Goal: Information Seeking & Learning: Learn about a topic

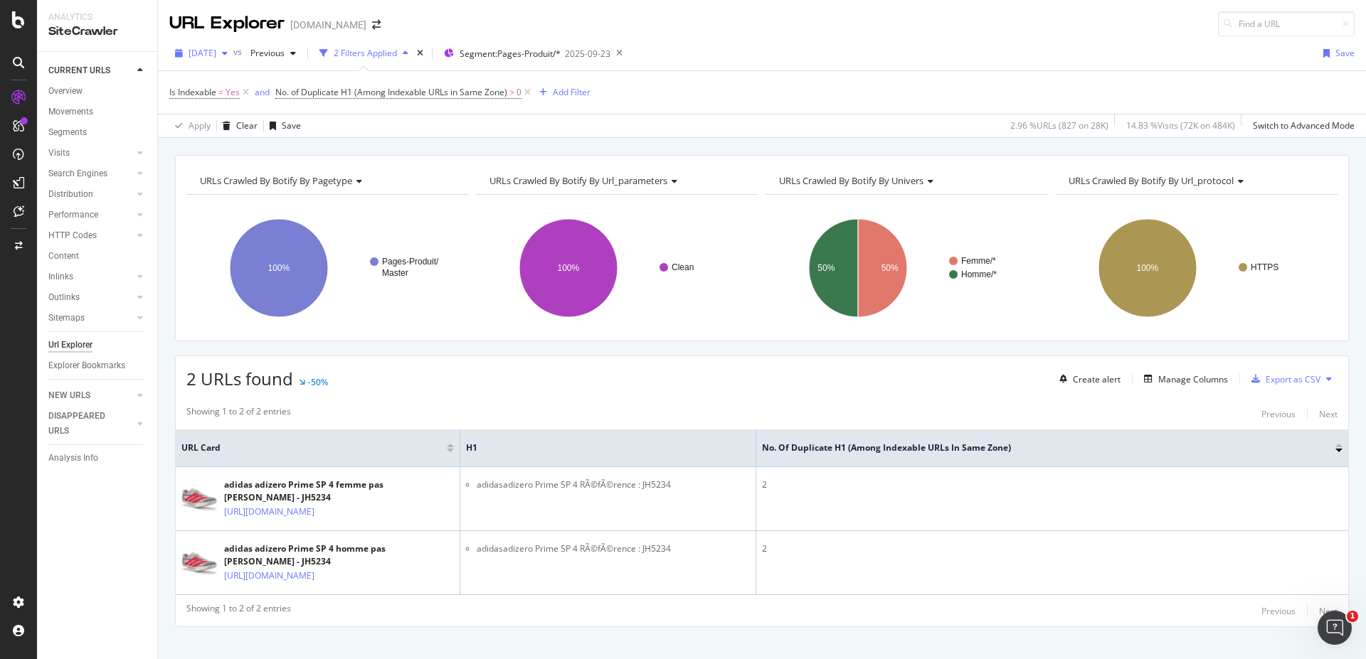
click at [216, 56] on span "[DATE]" at bounding box center [203, 53] width 28 height 12
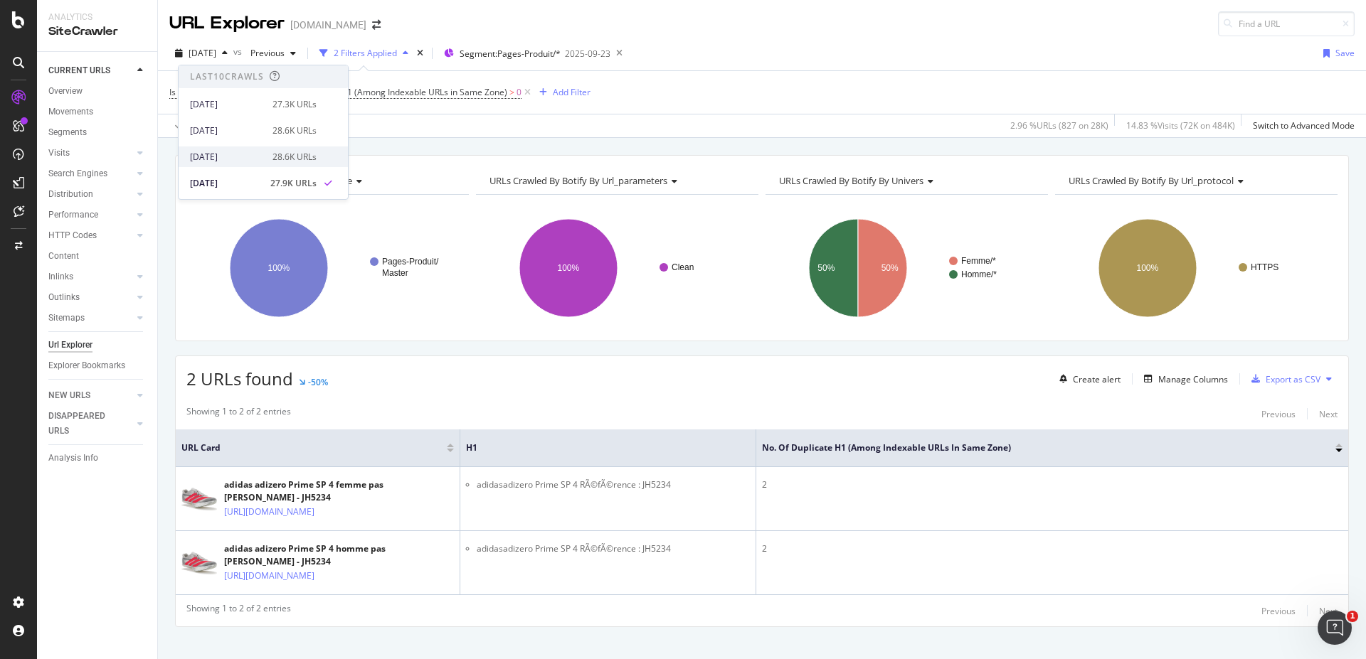
click at [248, 158] on div "[DATE]" at bounding box center [227, 157] width 74 height 13
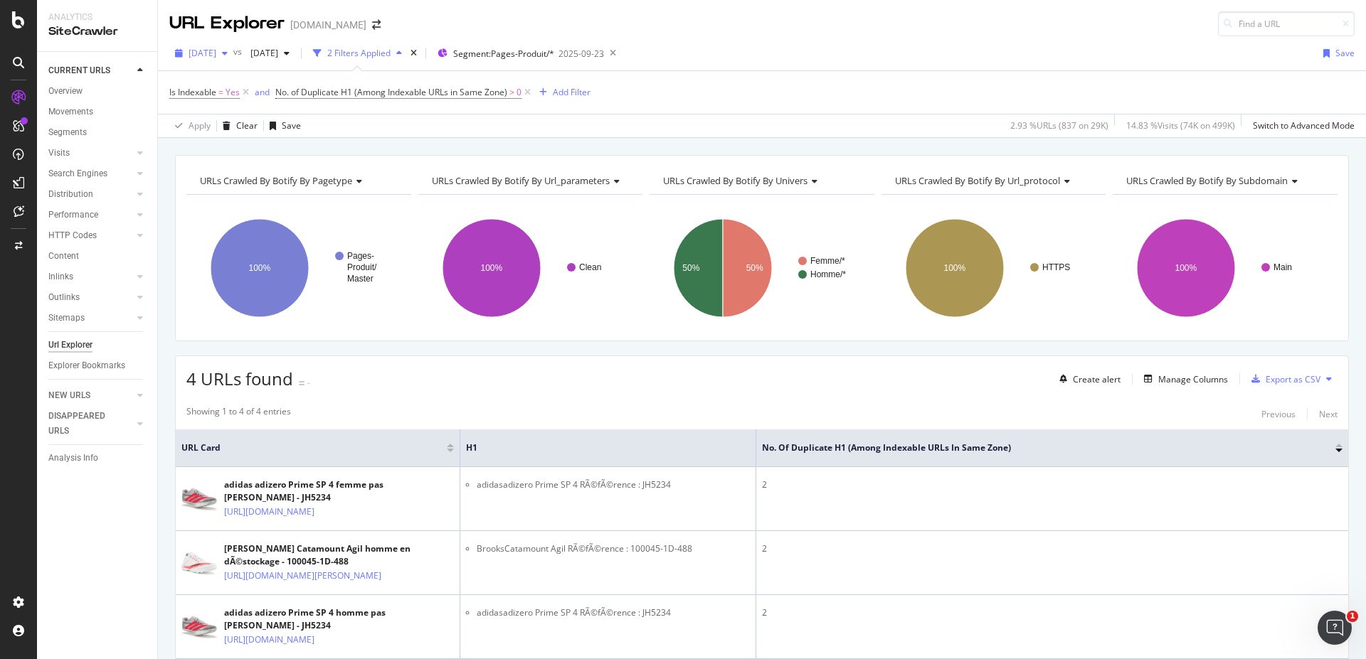
click at [216, 52] on span "[DATE]" at bounding box center [203, 53] width 28 height 12
click at [245, 92] on div "[DATE] 27.3K URLs" at bounding box center [263, 101] width 169 height 26
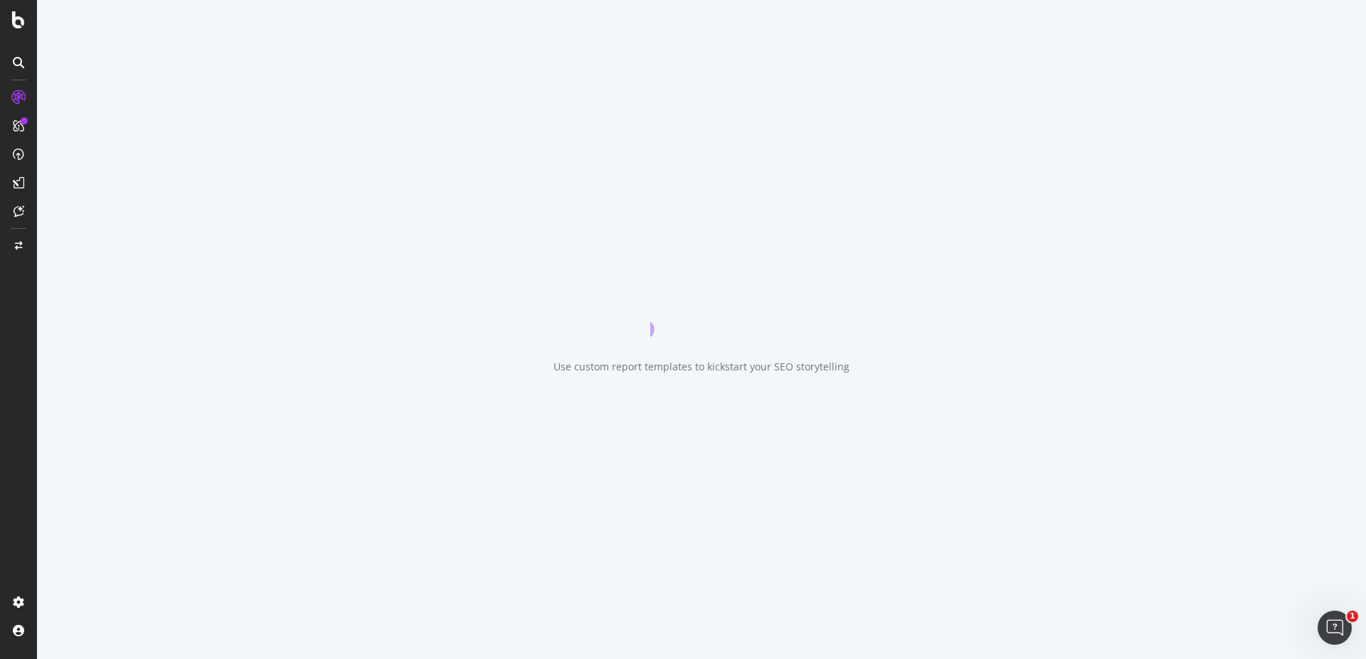
click at [245, 102] on div "Use custom report templates to kickstart your SEO storytelling" at bounding box center [701, 329] width 1329 height 659
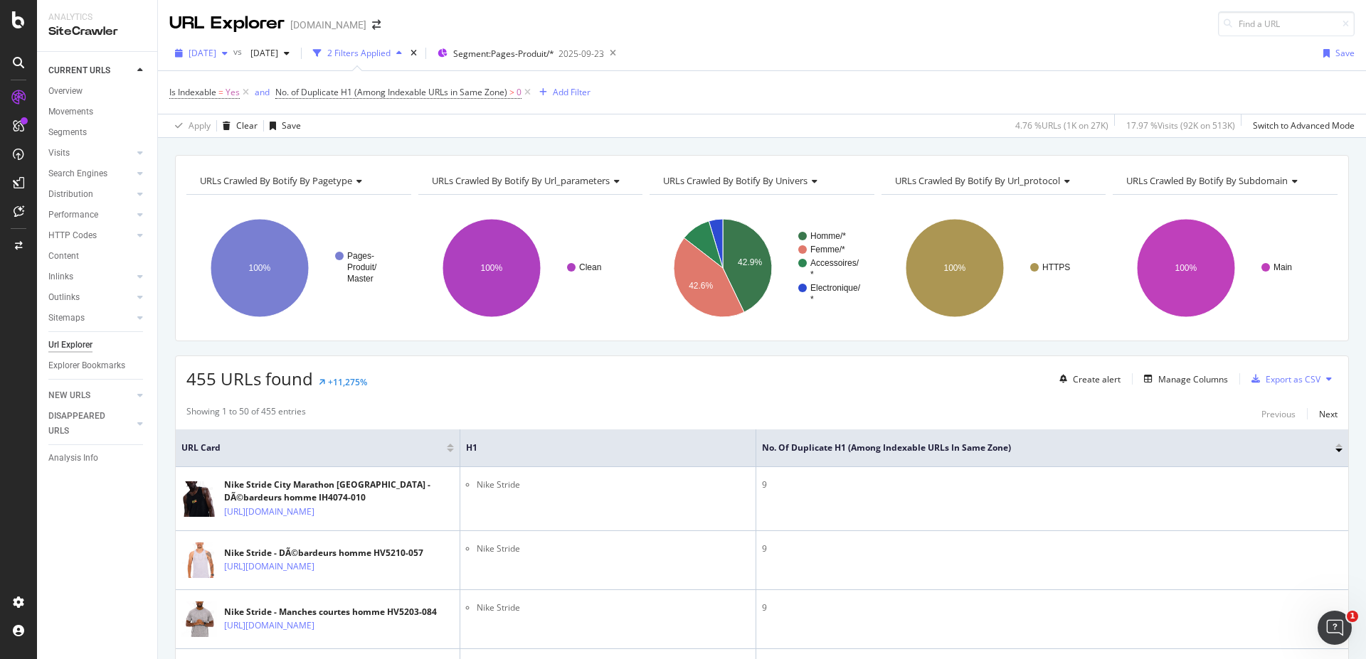
click at [228, 59] on div "[DATE]" at bounding box center [201, 53] width 64 height 21
click at [266, 181] on div "[DATE] 27.9K URLs" at bounding box center [253, 183] width 127 height 13
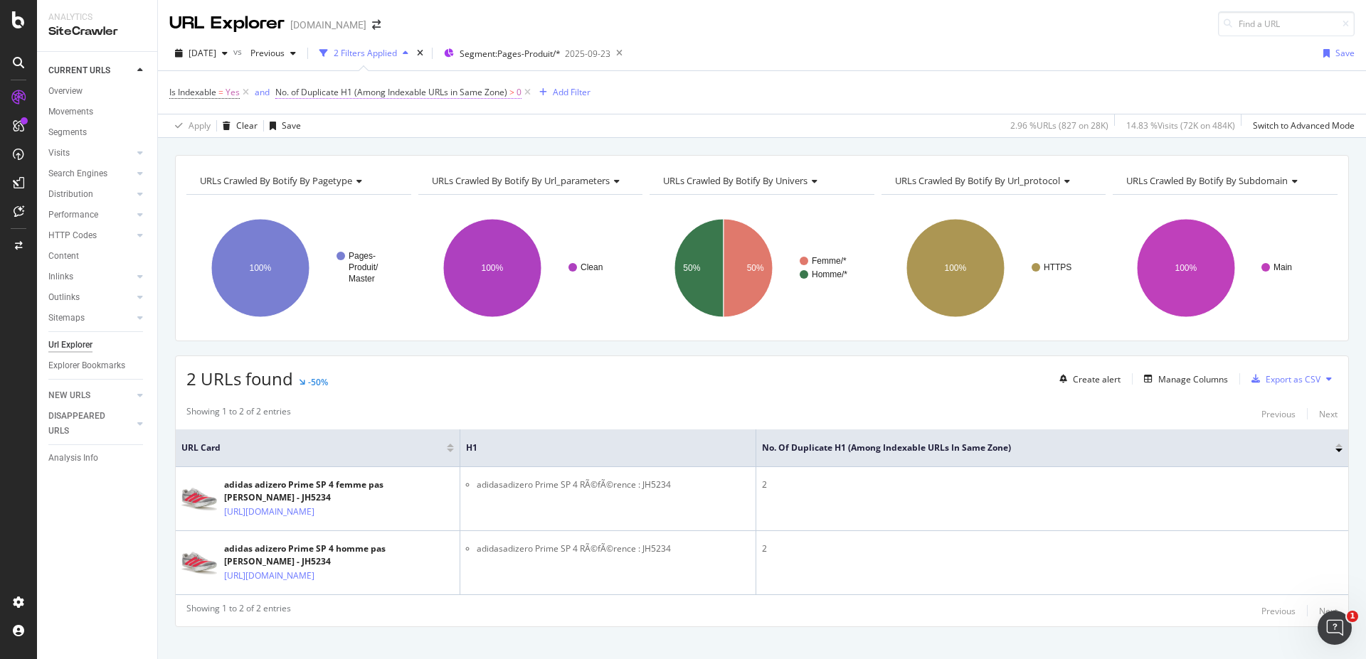
click at [392, 92] on span "No. of Duplicate H1 (Among Indexable URLs in Same Zone)" at bounding box center [391, 92] width 232 height 12
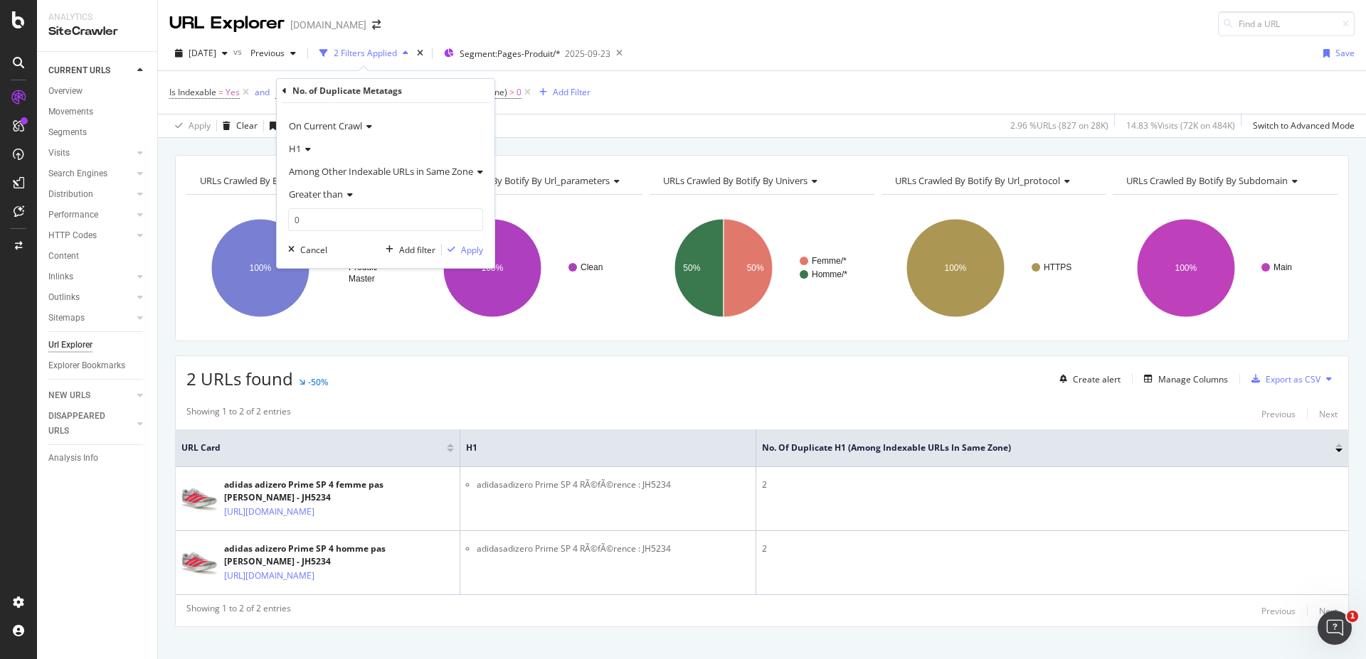
click at [285, 91] on icon at bounding box center [284, 91] width 4 height 9
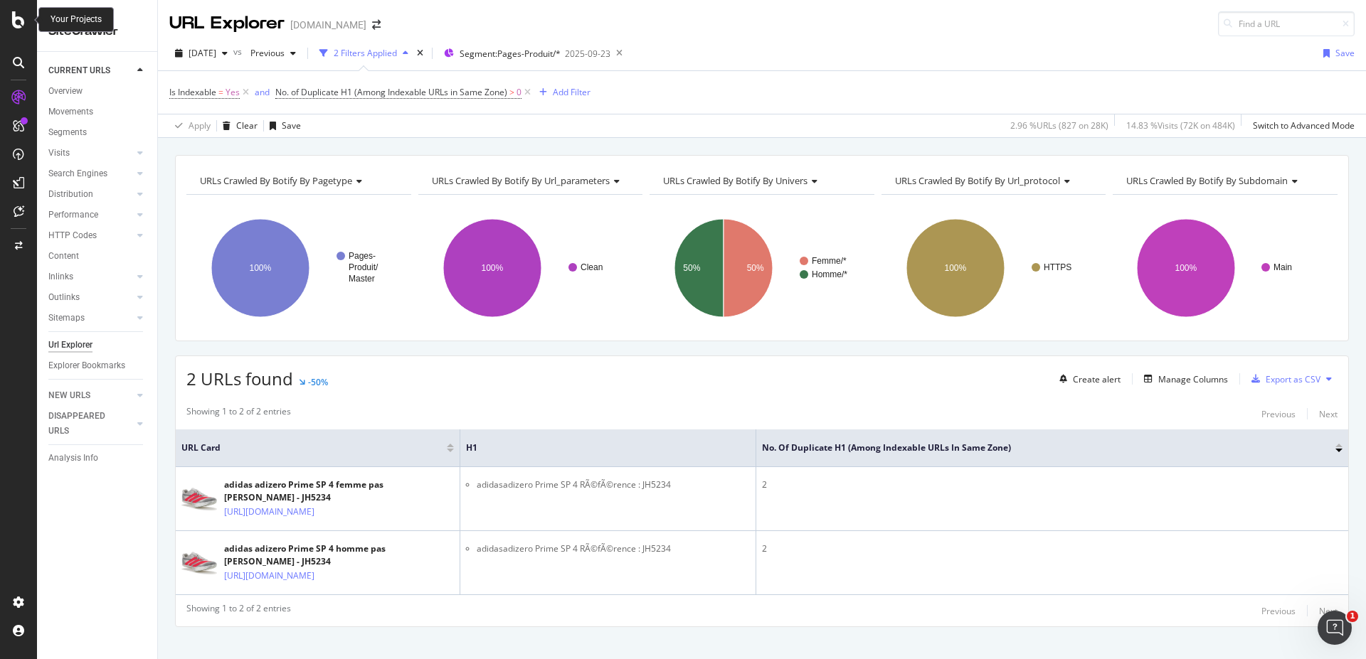
click at [16, 21] on icon at bounding box center [18, 19] width 13 height 17
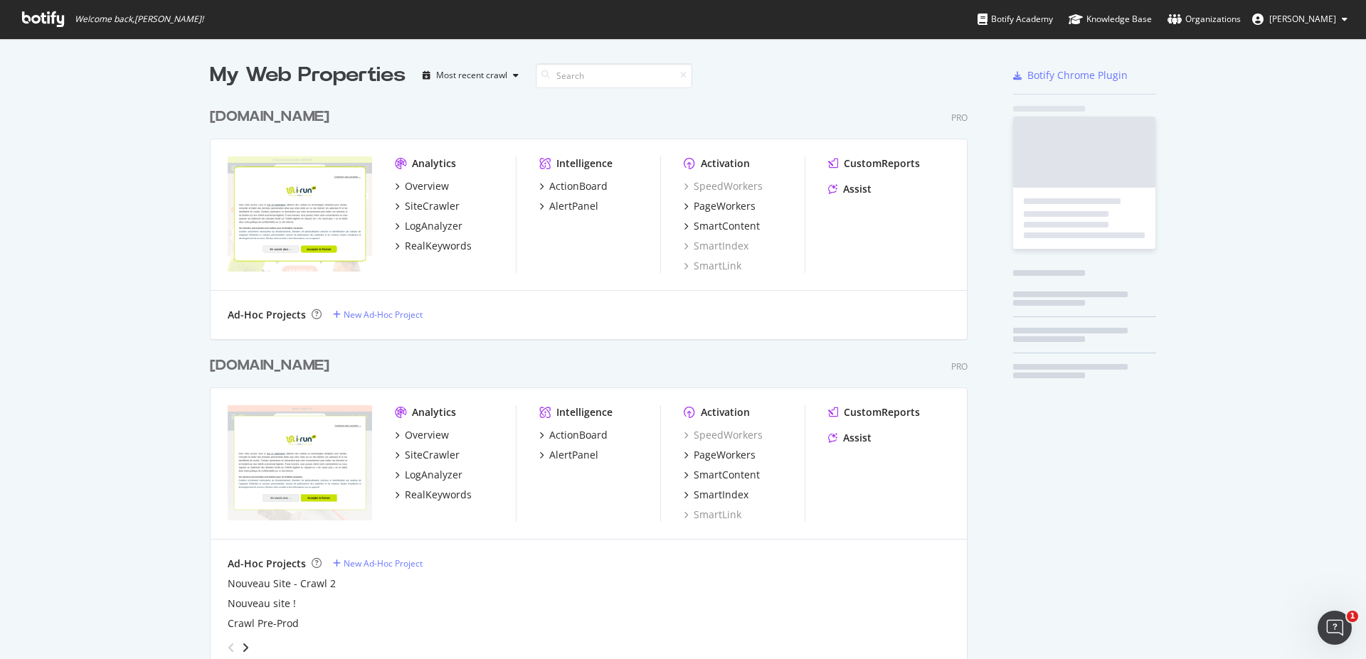
scroll to position [2126, 758]
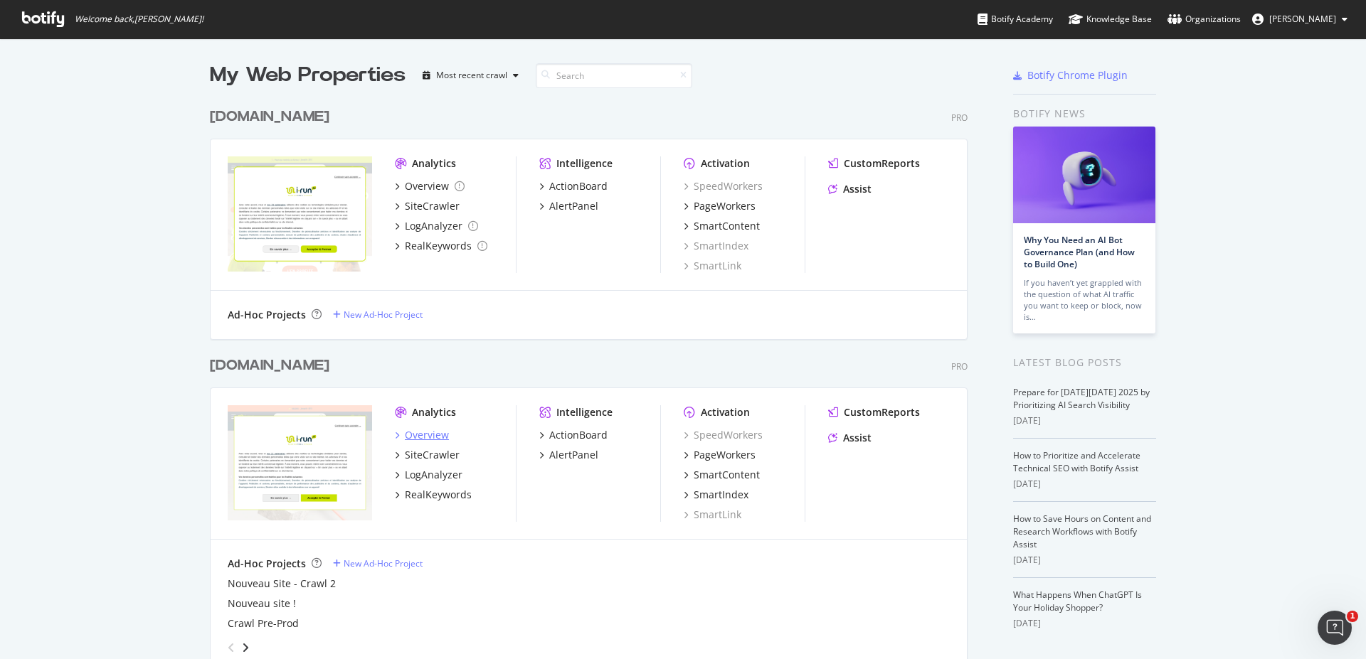
click at [438, 433] on div "Overview" at bounding box center [427, 435] width 44 height 14
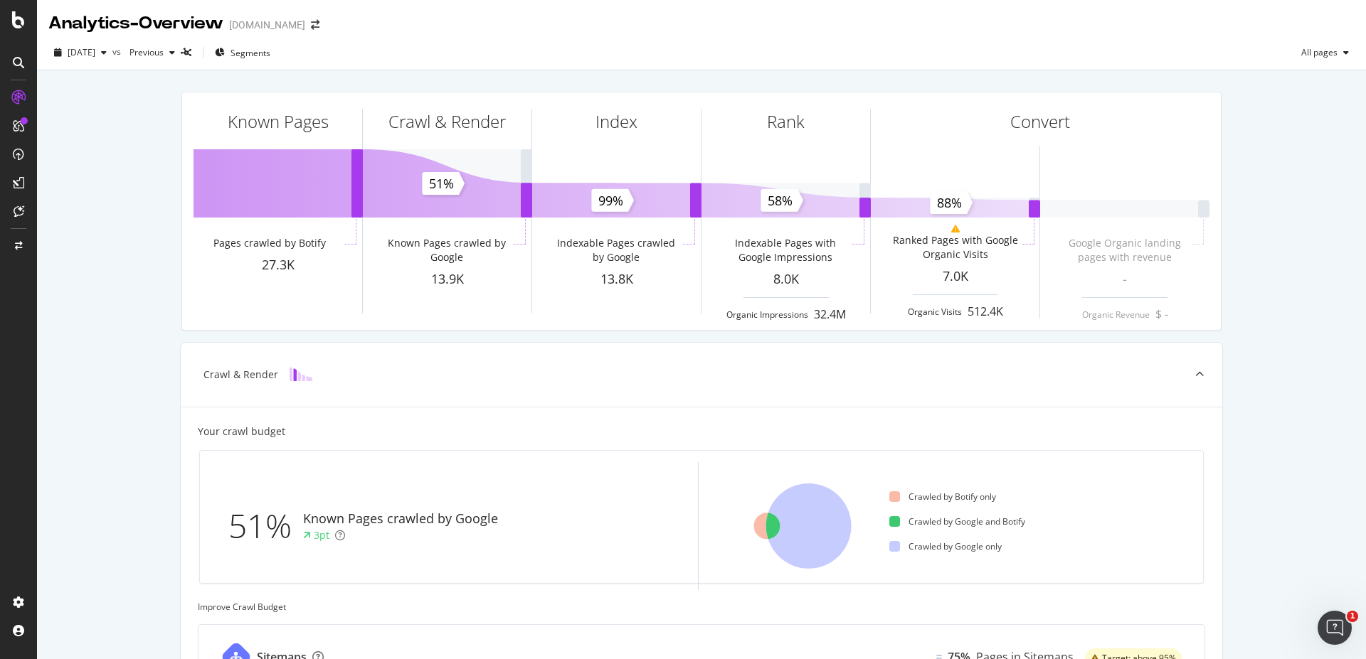
click at [18, 124] on icon at bounding box center [18, 125] width 11 height 11
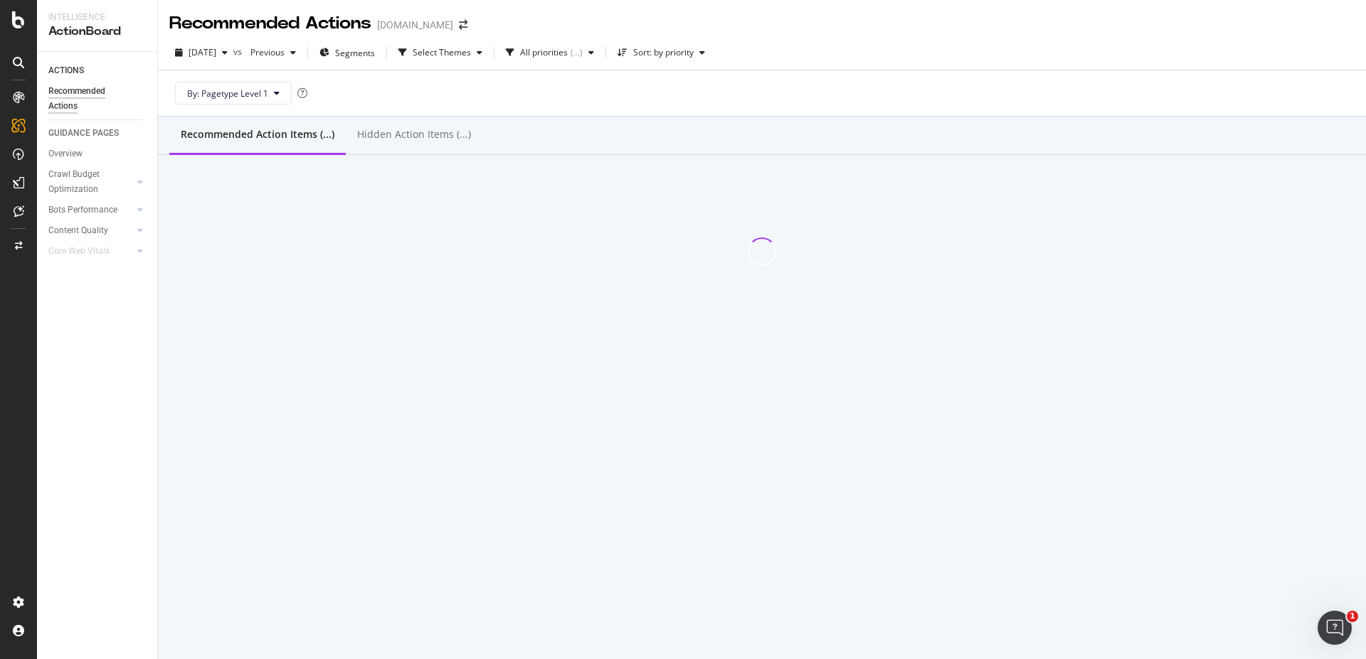
click at [23, 26] on icon at bounding box center [18, 19] width 13 height 17
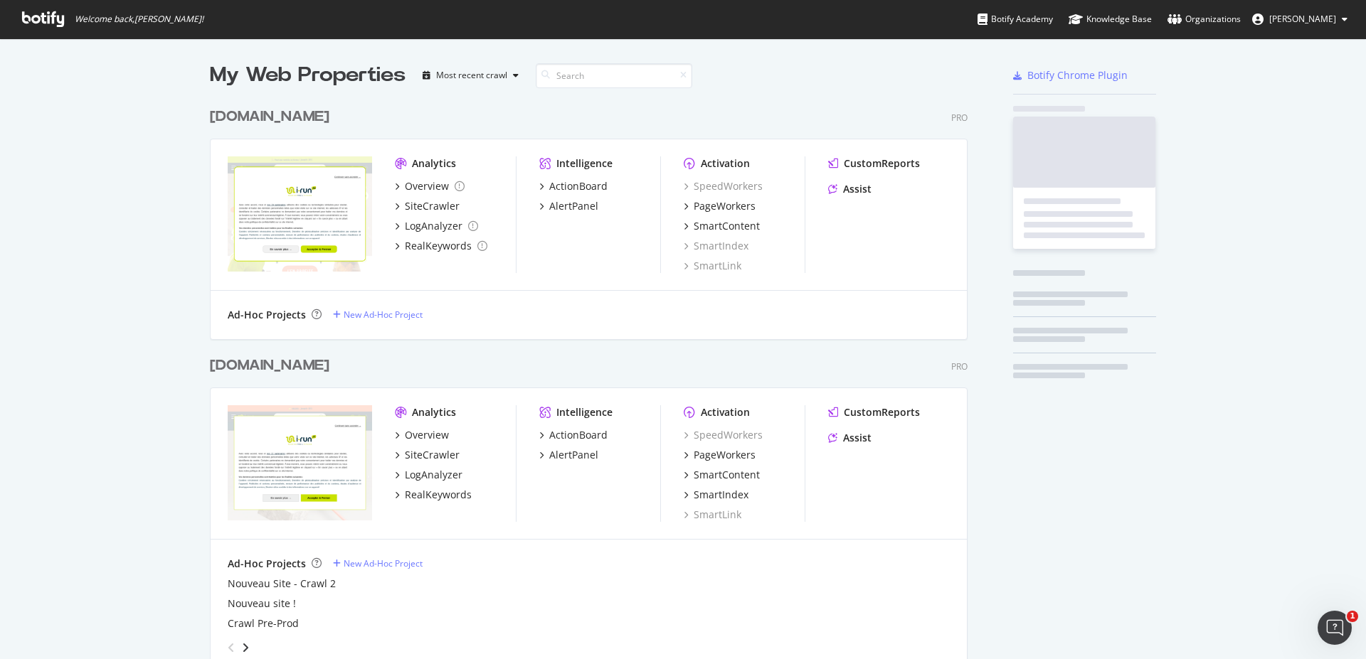
scroll to position [649, 1345]
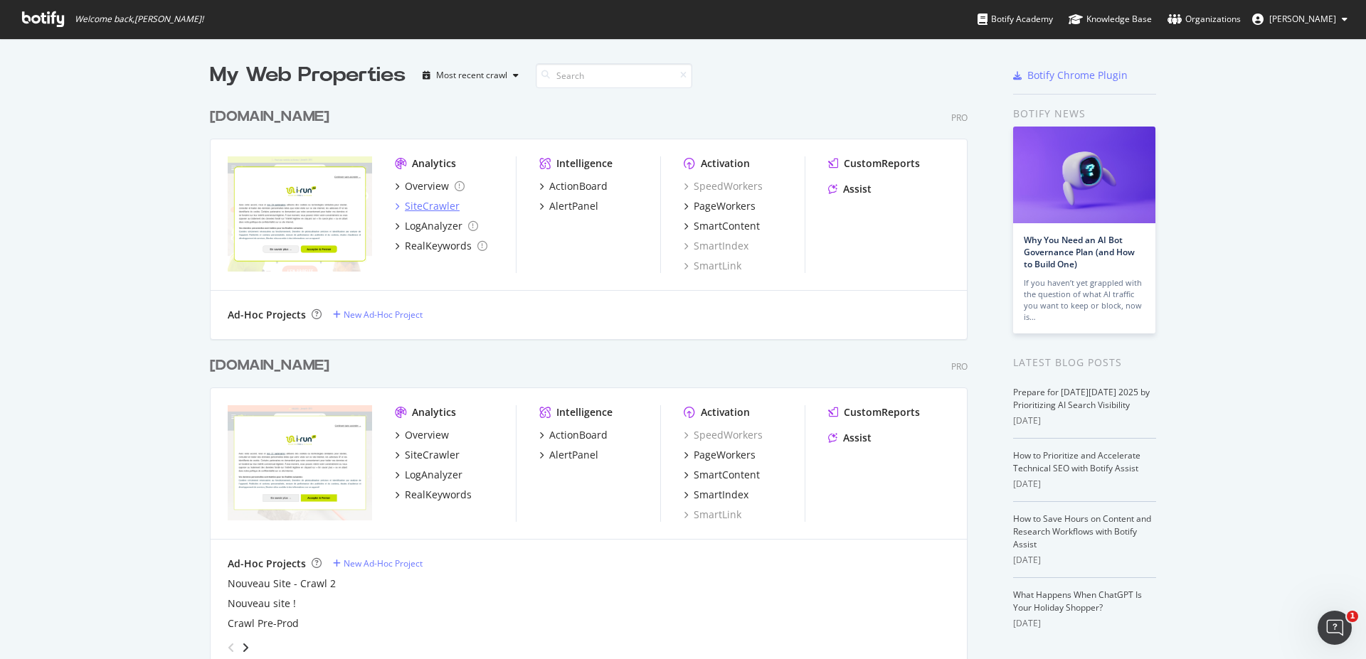
click at [410, 202] on div "SiteCrawler" at bounding box center [432, 206] width 55 height 14
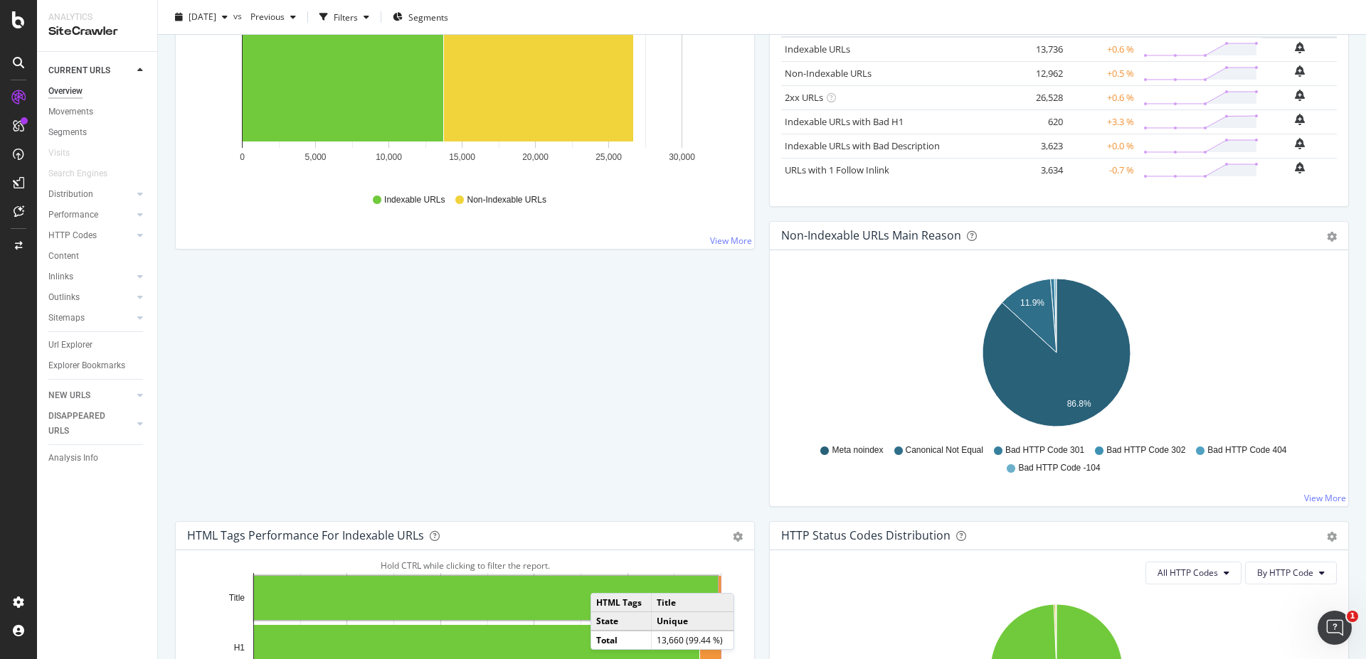
scroll to position [512, 0]
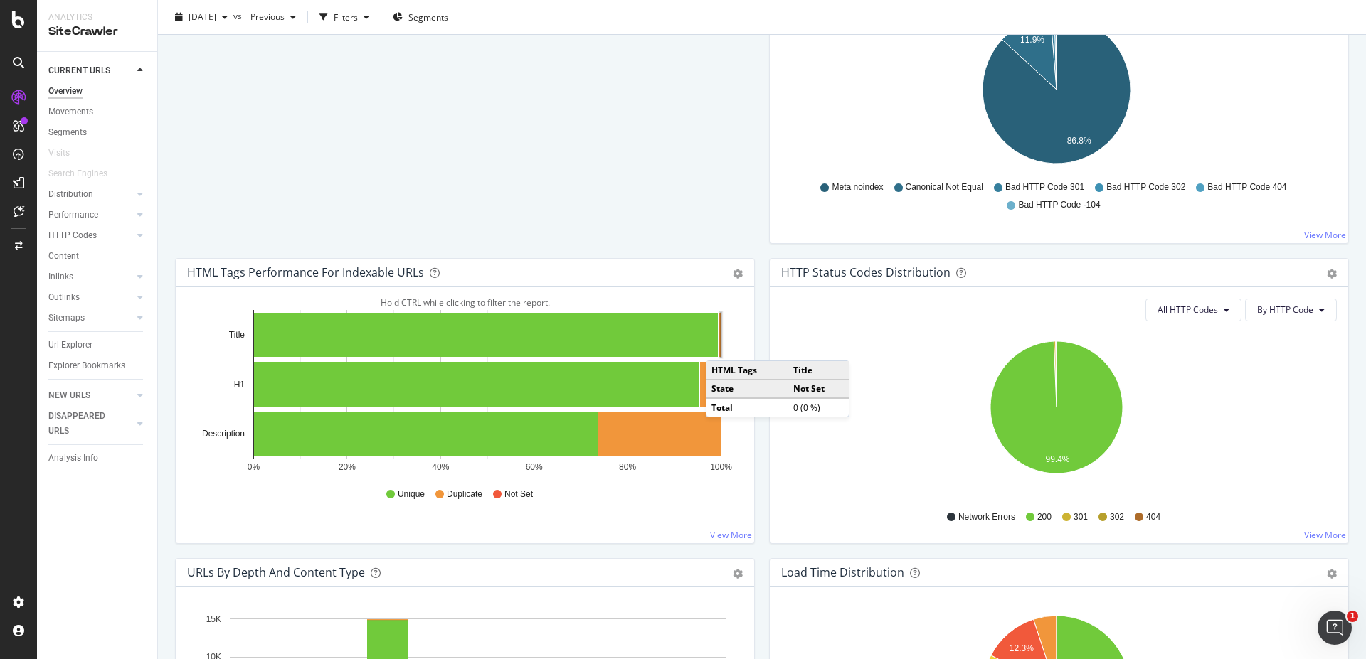
click at [720, 346] on rect "A chart." at bounding box center [721, 335] width 3 height 46
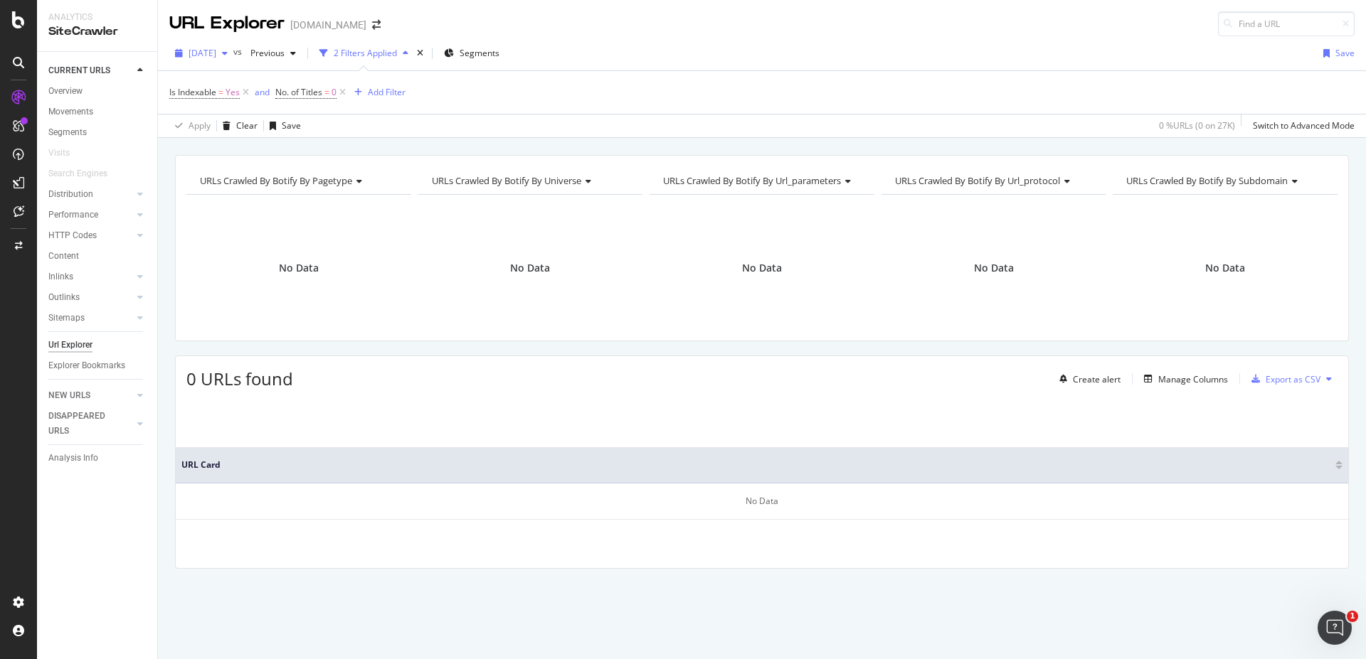
click at [216, 54] on span "[DATE]" at bounding box center [203, 53] width 28 height 12
click at [248, 158] on div "[DATE]" at bounding box center [232, 157] width 84 height 13
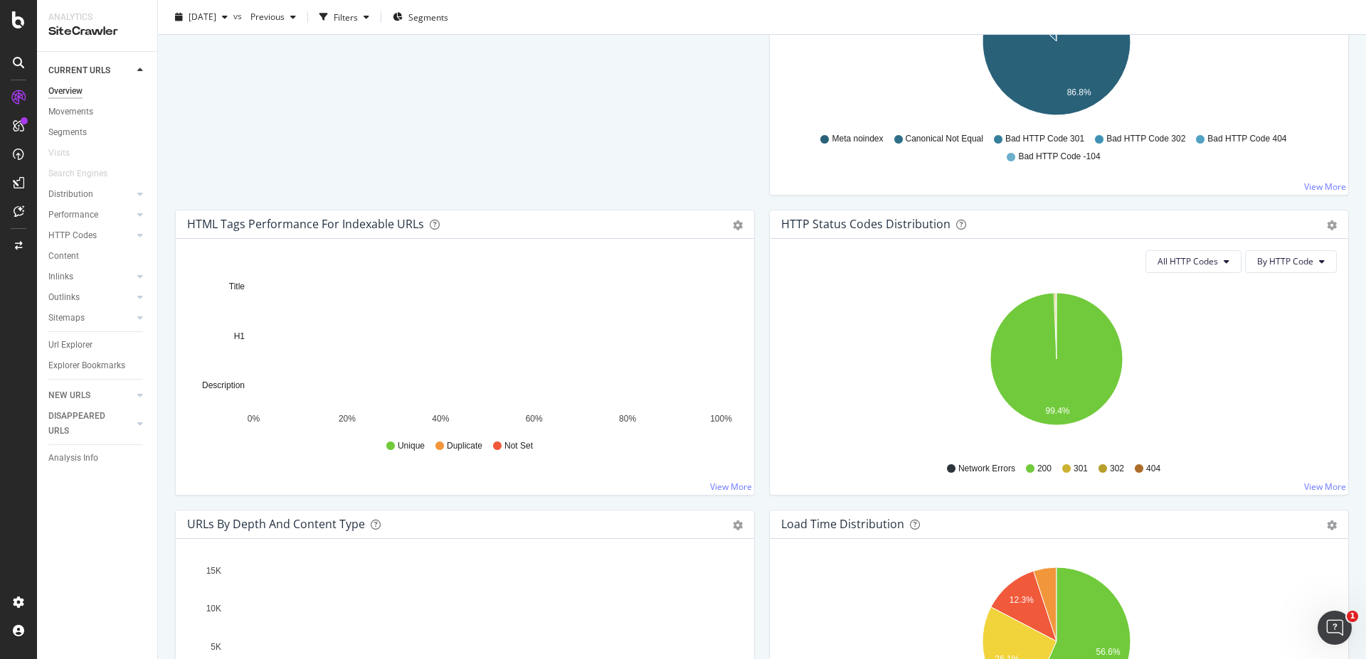
scroll to position [598, 0]
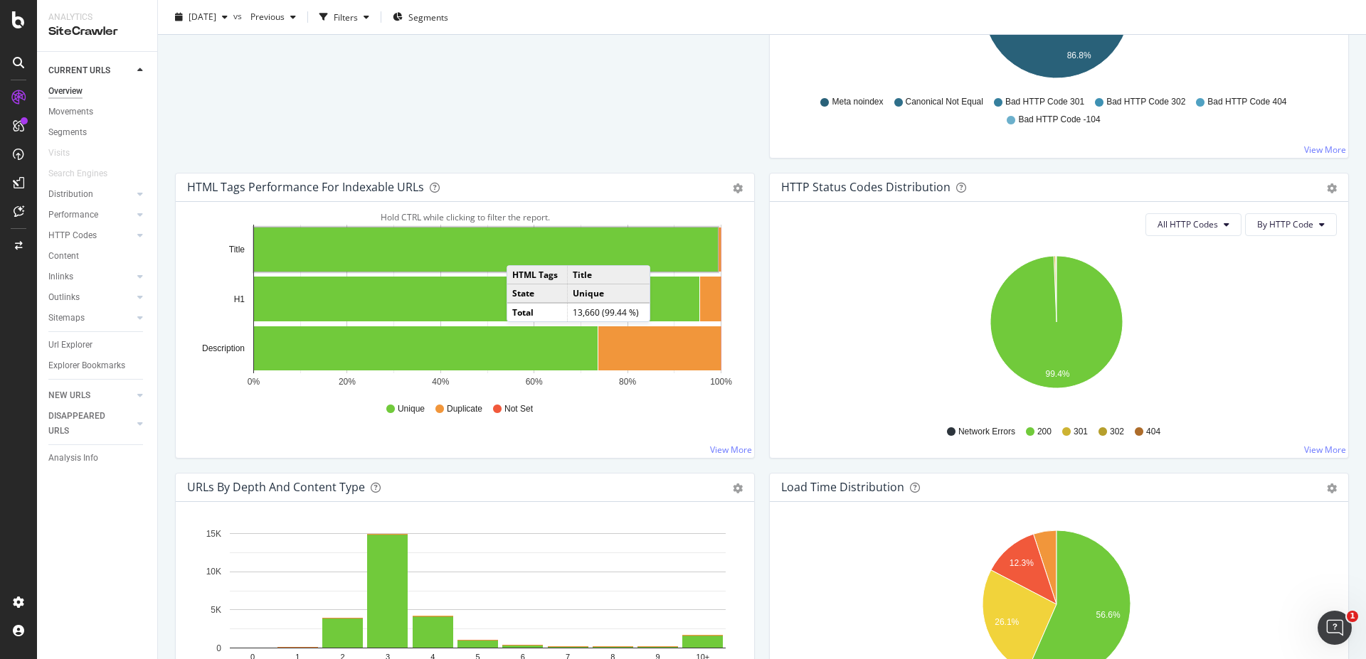
click at [521, 251] on rect "A chart." at bounding box center [486, 250] width 464 height 44
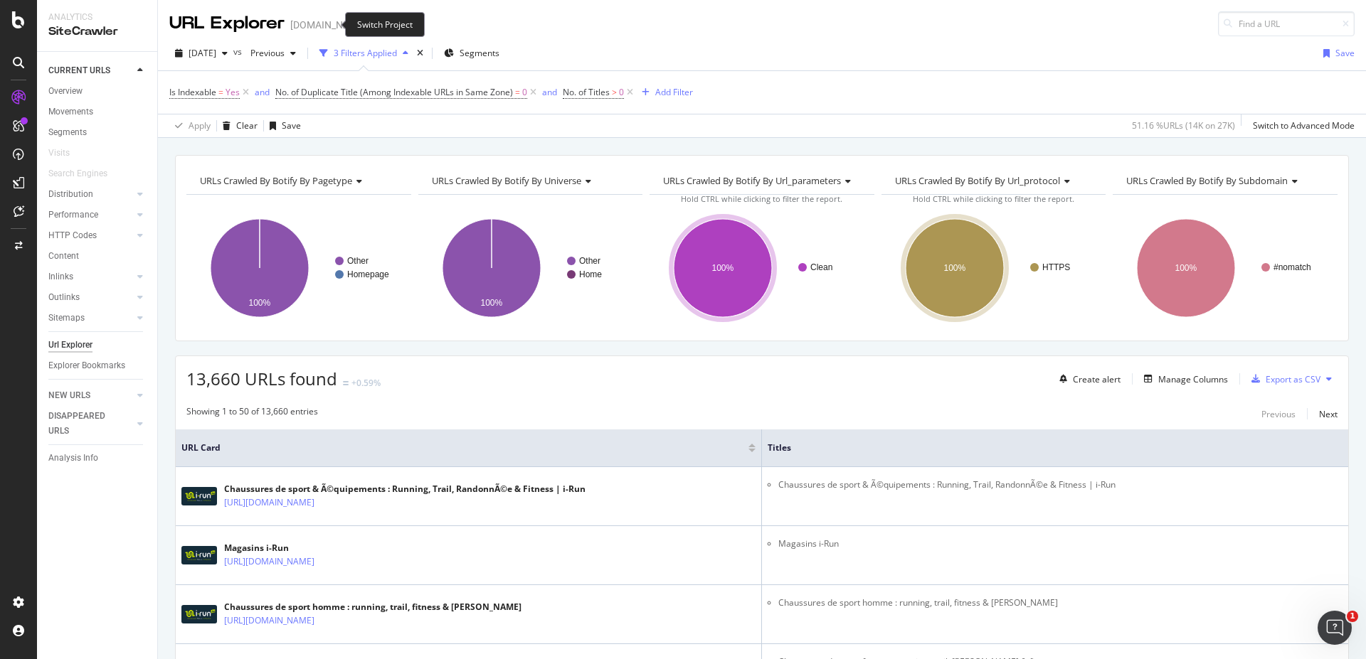
click at [366, 25] on span at bounding box center [376, 25] width 20 height 10
click at [372, 22] on icon "arrow-right-arrow-left" at bounding box center [376, 25] width 9 height 10
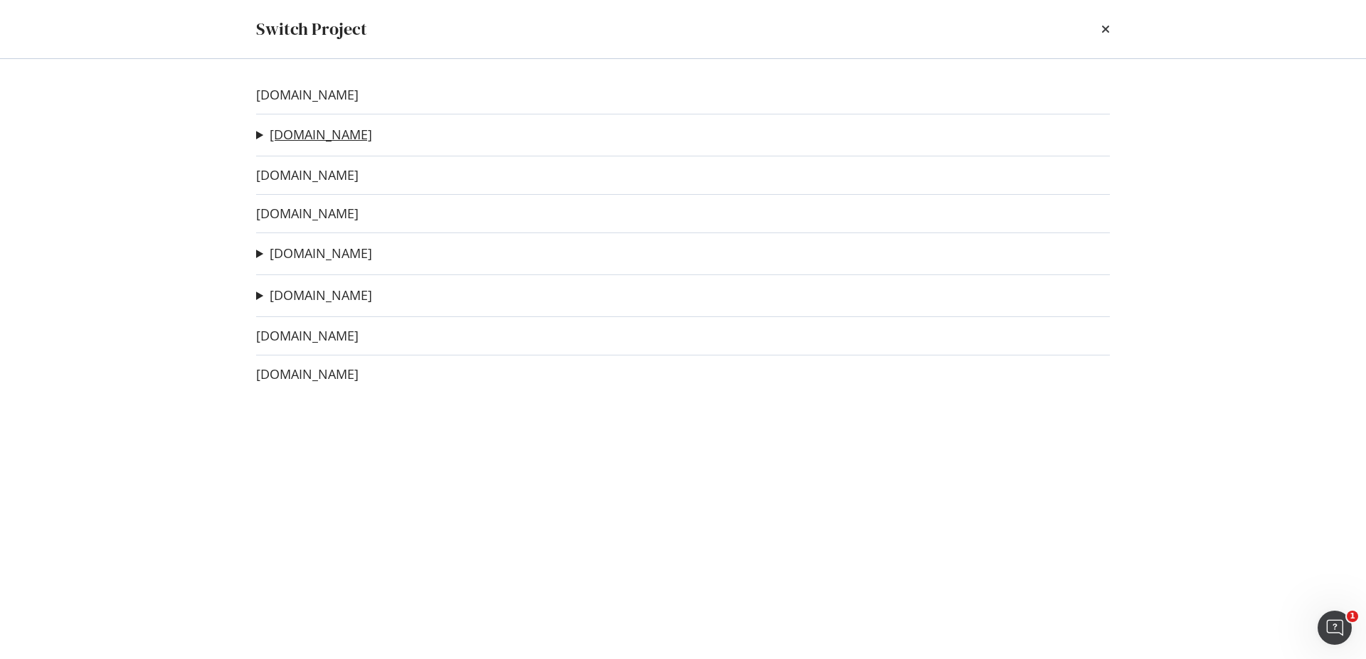
click at [274, 138] on link "[DOMAIN_NAME]" at bounding box center [321, 134] width 102 height 15
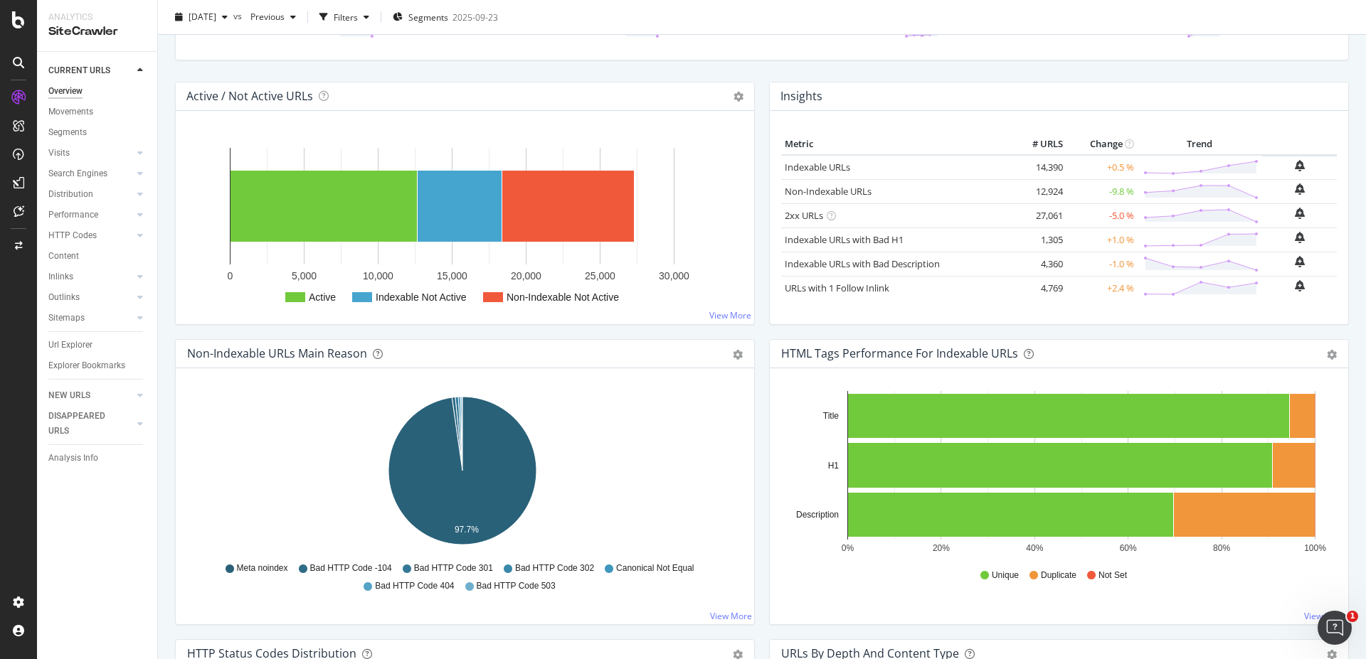
scroll to position [171, 0]
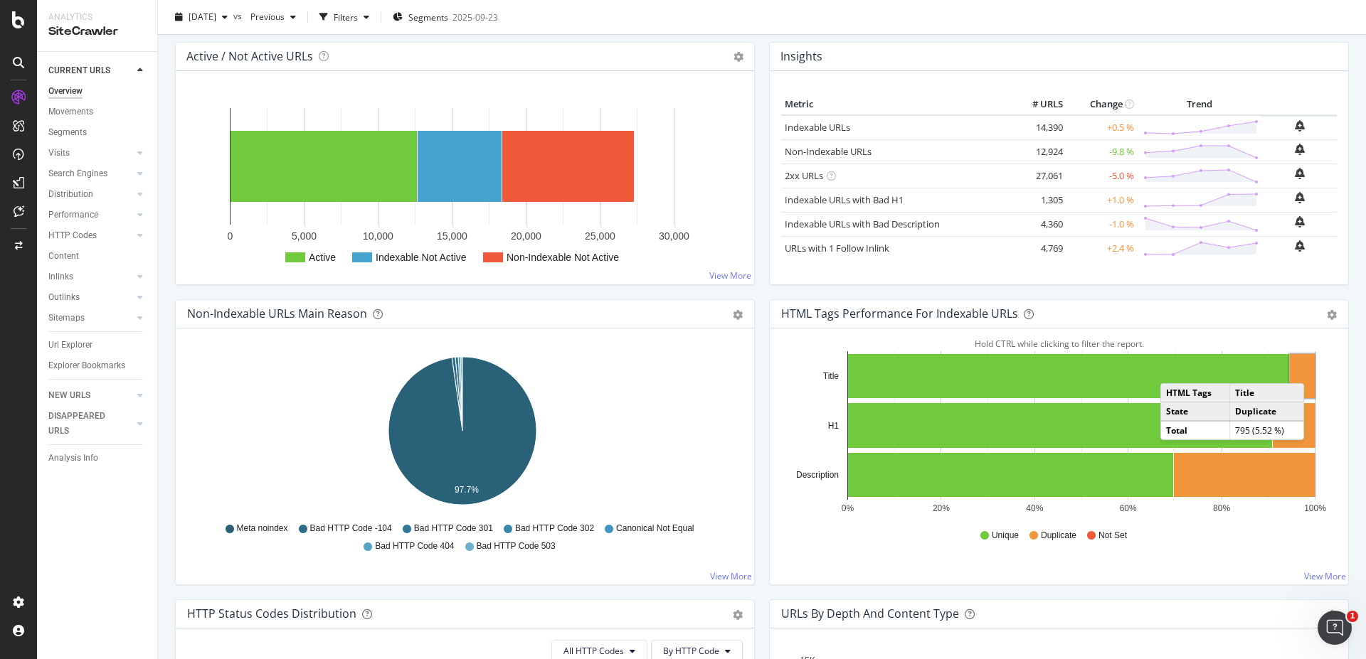
click at [1308, 369] on rect "A chart." at bounding box center [1302, 376] width 25 height 44
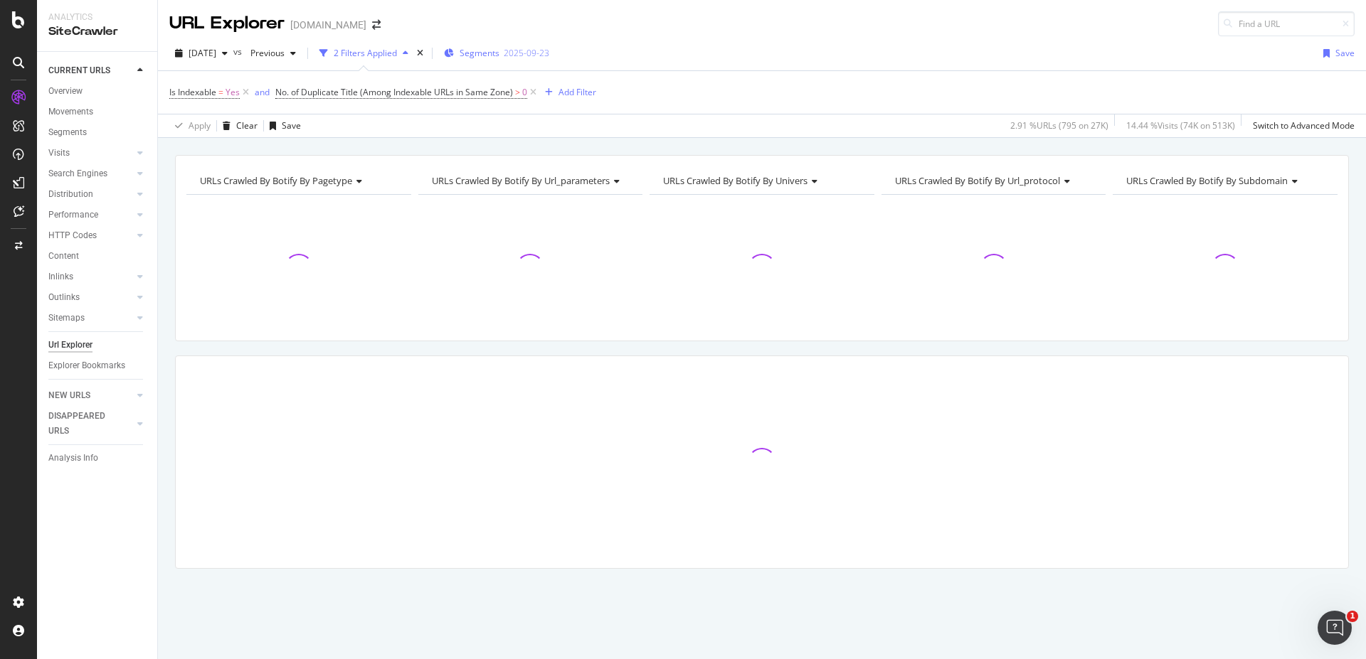
click at [534, 50] on div "2025-09-23" at bounding box center [527, 53] width 46 height 12
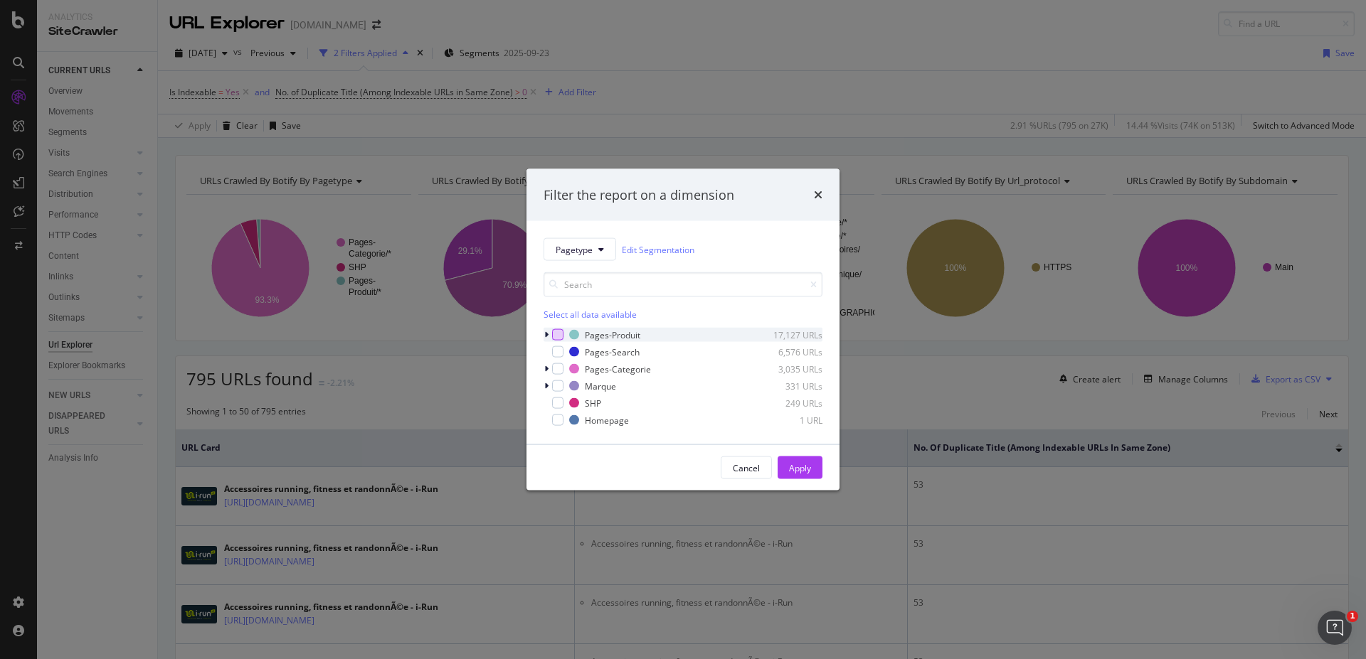
click at [553, 333] on div "modal" at bounding box center [557, 334] width 11 height 11
click at [802, 473] on div "Apply" at bounding box center [800, 468] width 22 height 12
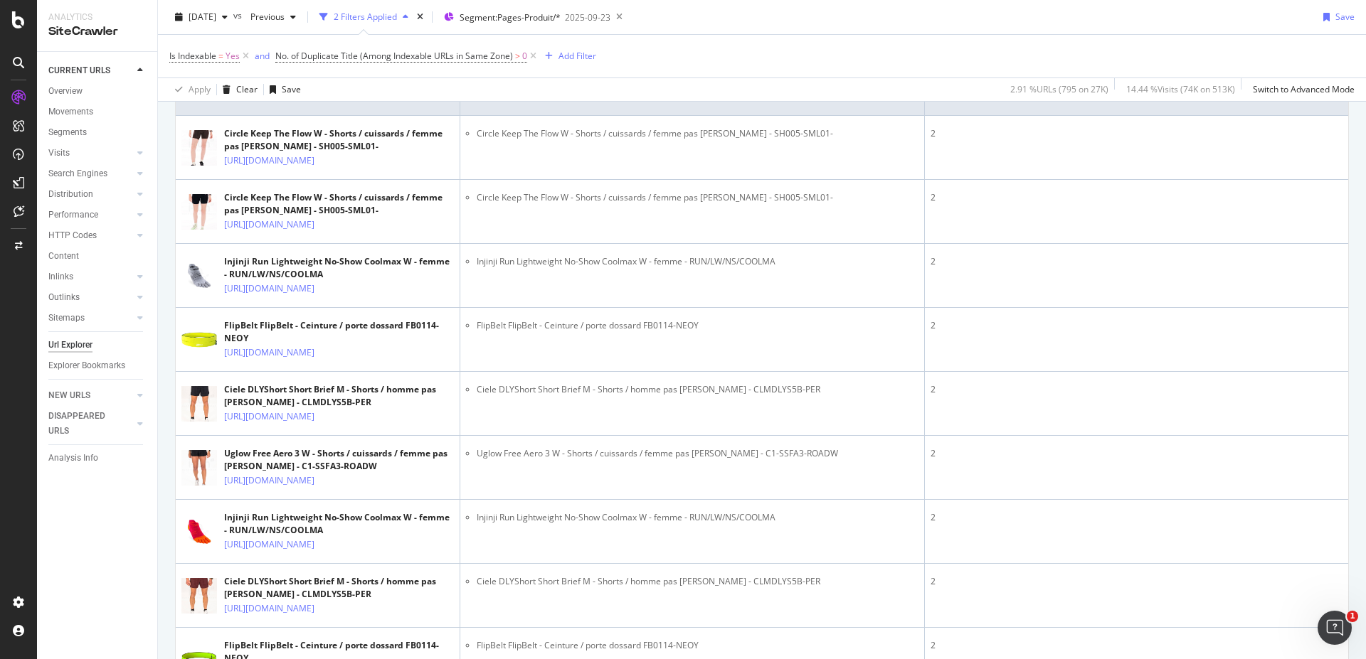
scroll to position [324, 0]
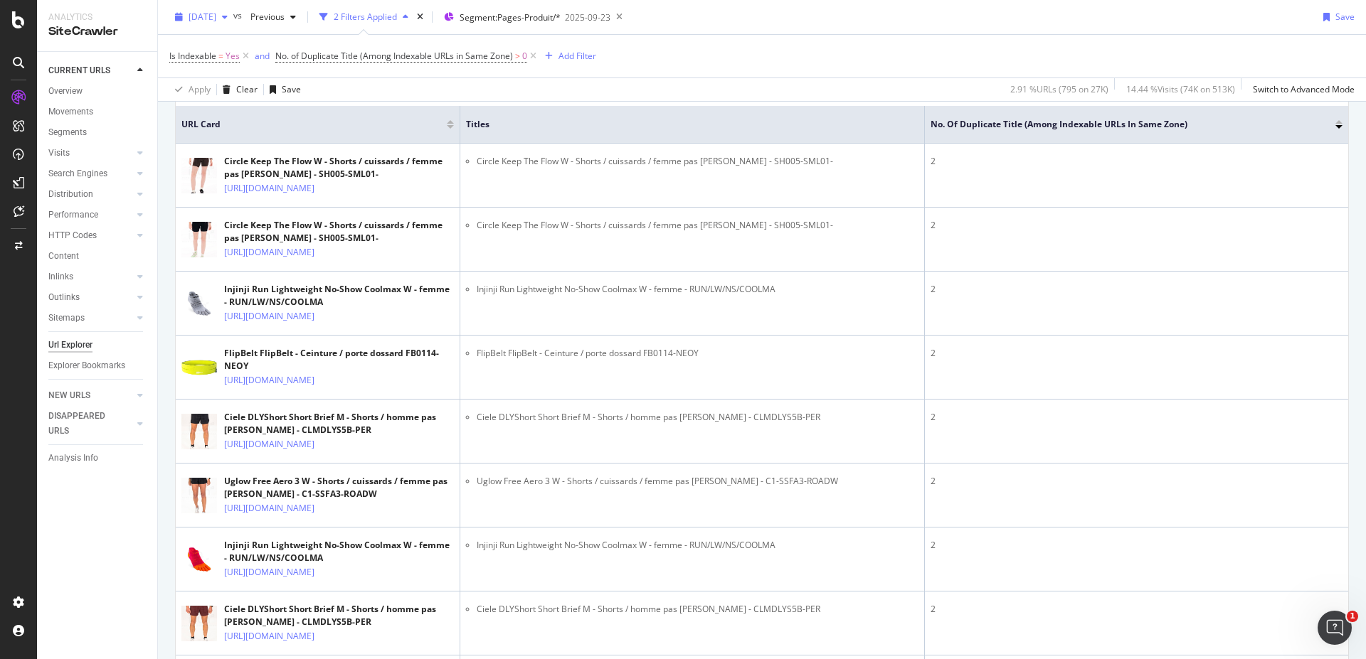
click at [216, 18] on span "[DATE]" at bounding box center [203, 17] width 28 height 12
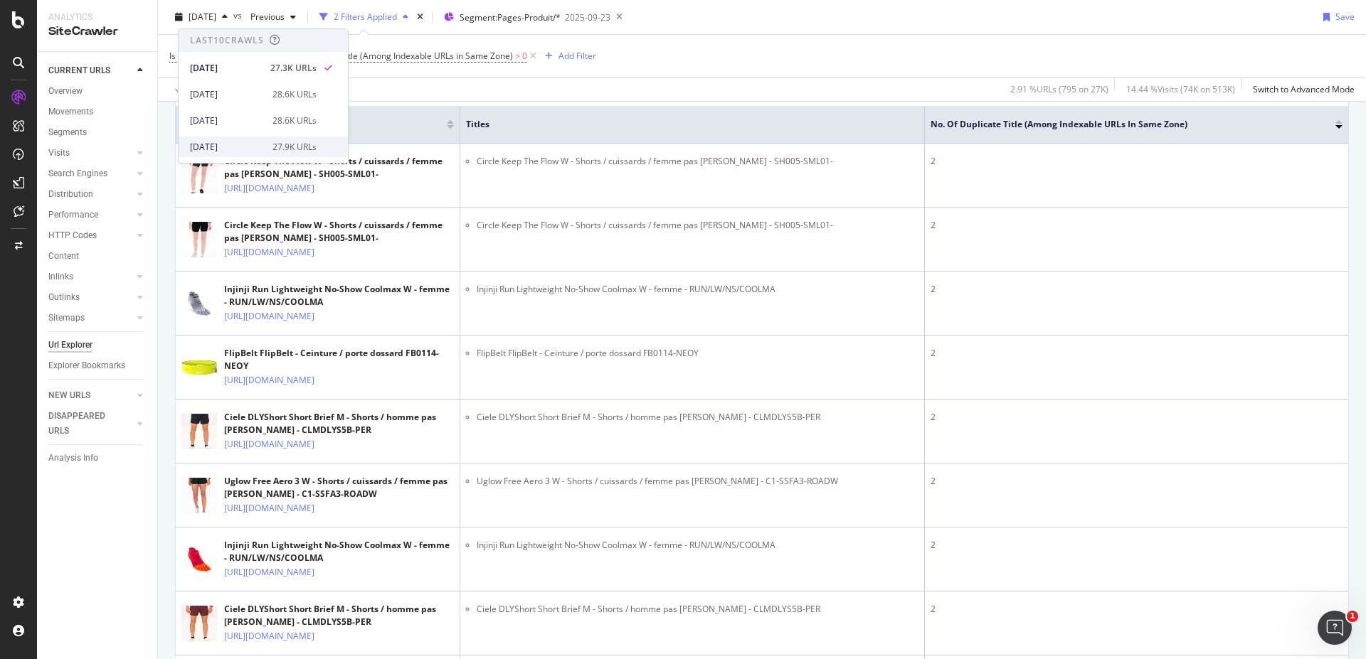
click at [271, 137] on div "[DATE] 27.9K URLs" at bounding box center [263, 147] width 169 height 21
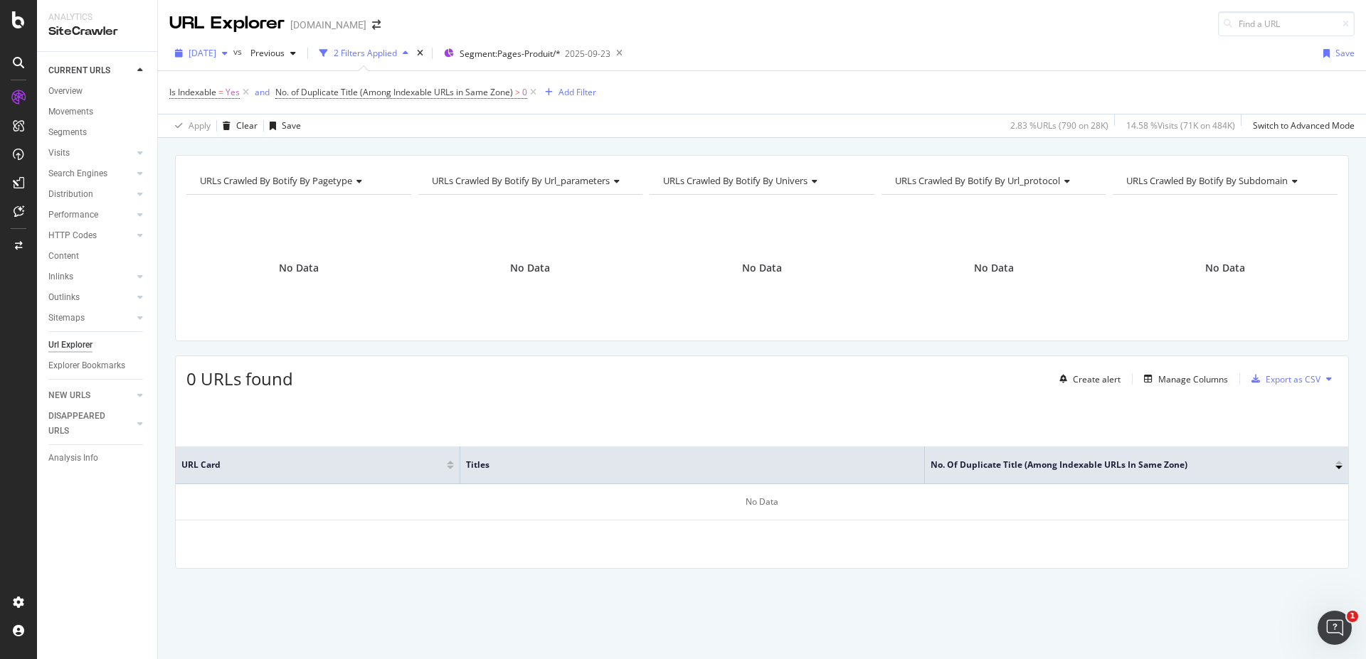
click at [233, 51] on div "button" at bounding box center [224, 53] width 17 height 9
click at [249, 99] on div "[DATE]" at bounding box center [227, 104] width 74 height 13
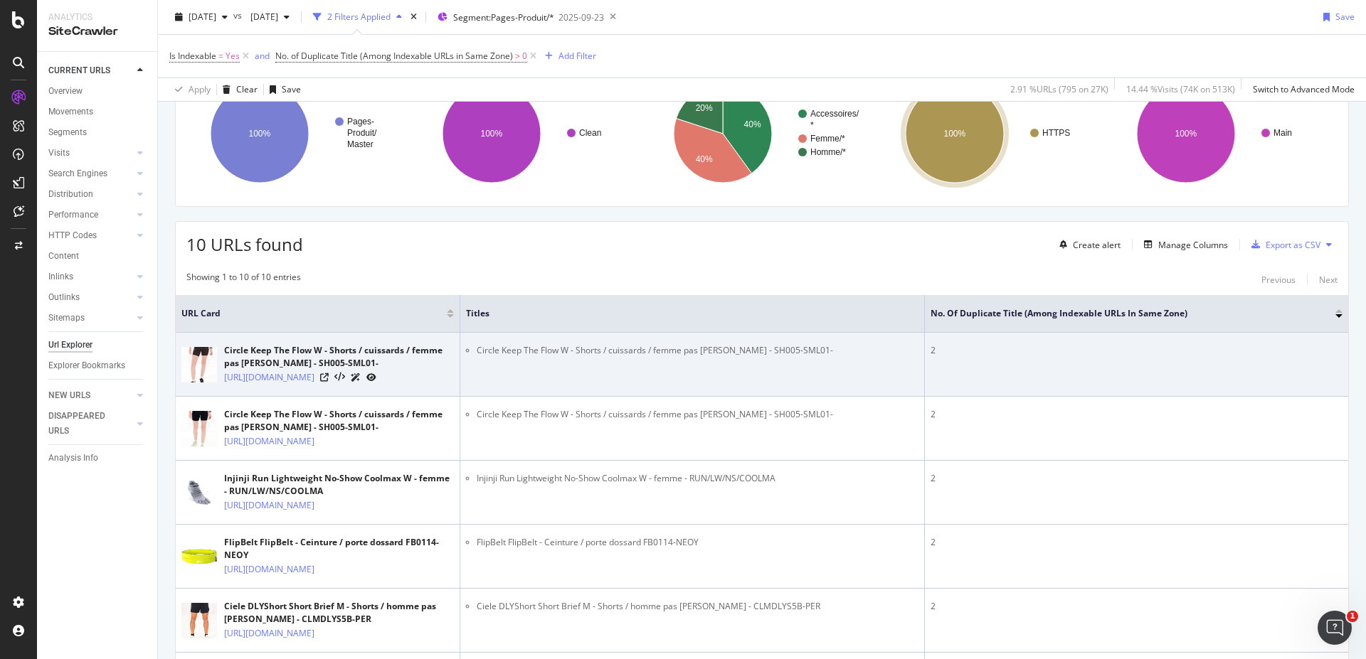
scroll to position [171, 0]
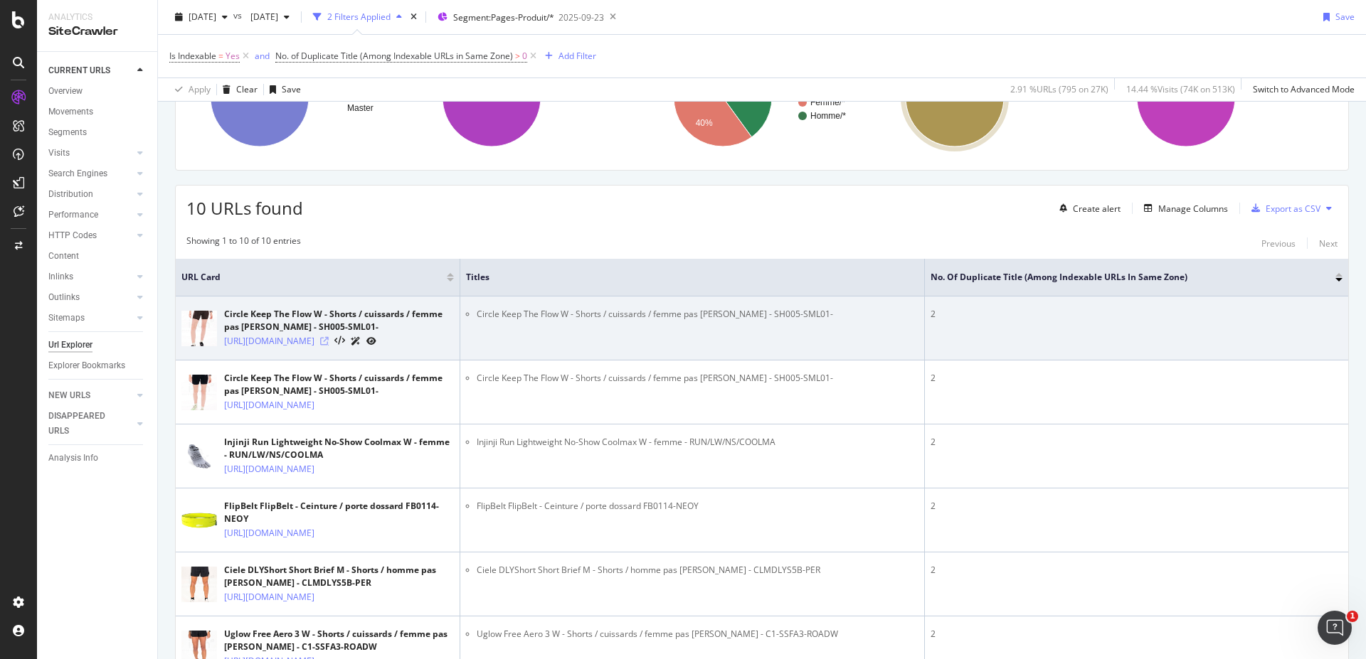
click at [329, 346] on icon at bounding box center [324, 341] width 9 height 9
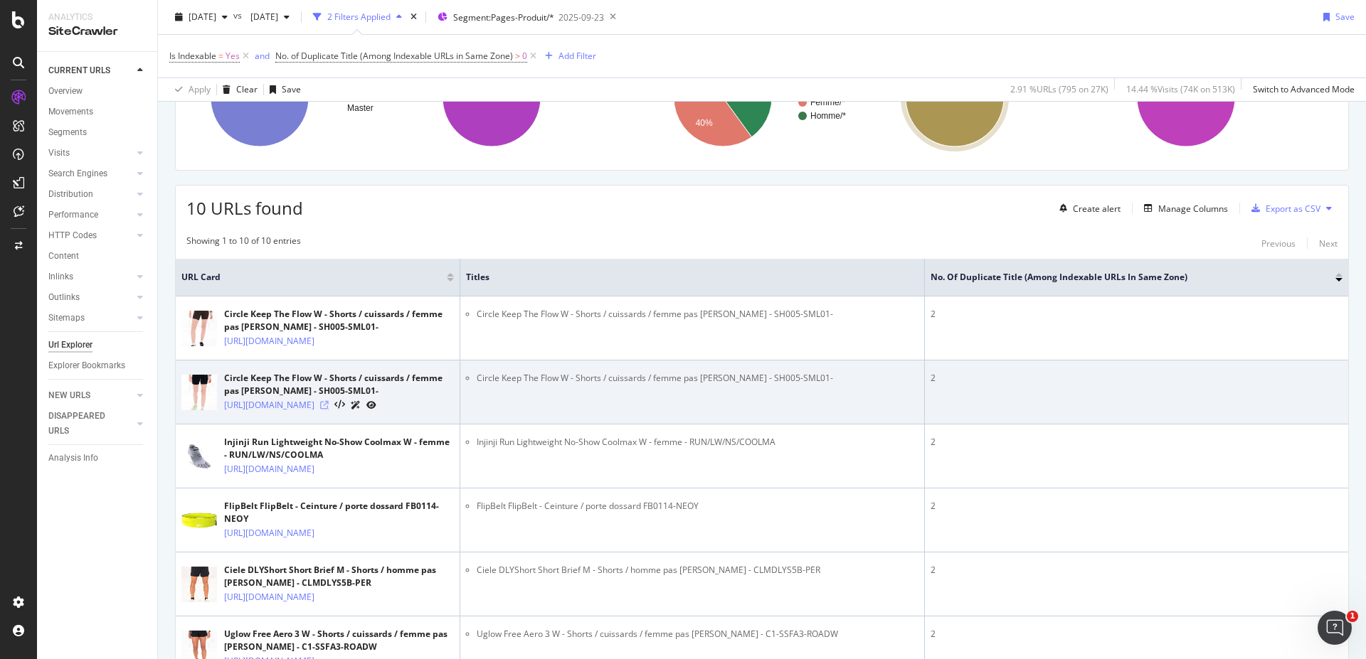
click at [329, 410] on icon at bounding box center [324, 405] width 9 height 9
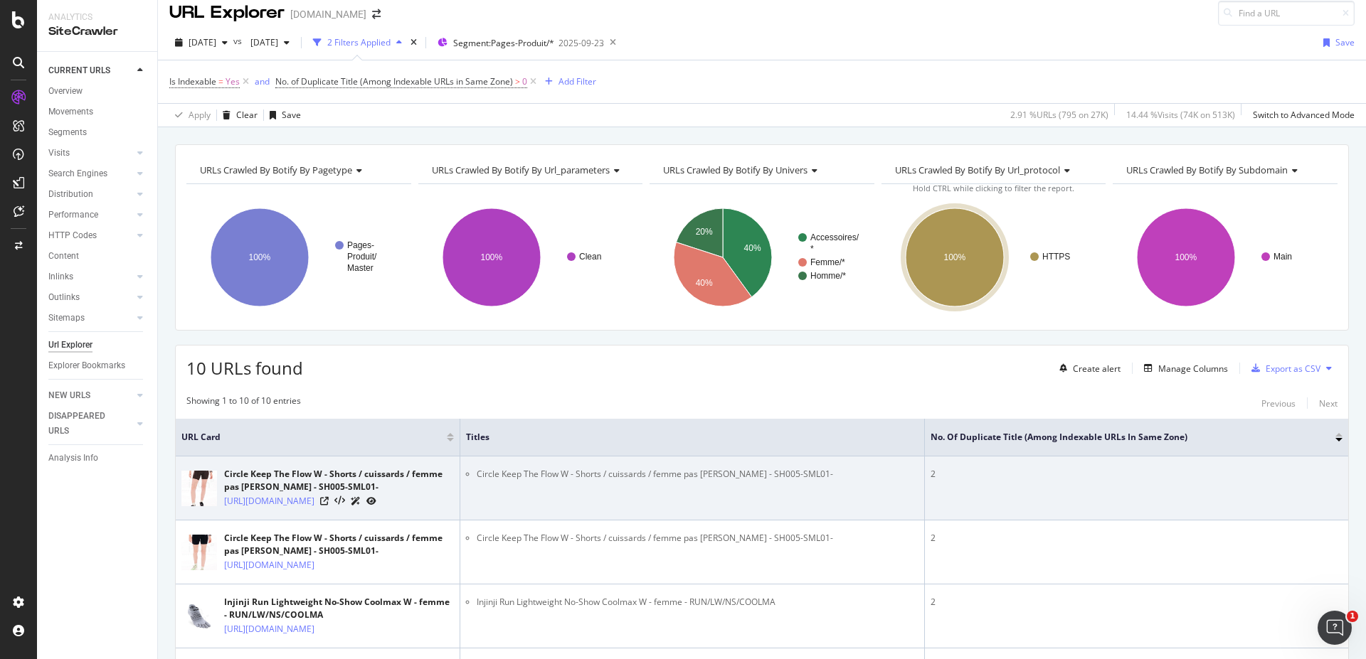
scroll to position [0, 0]
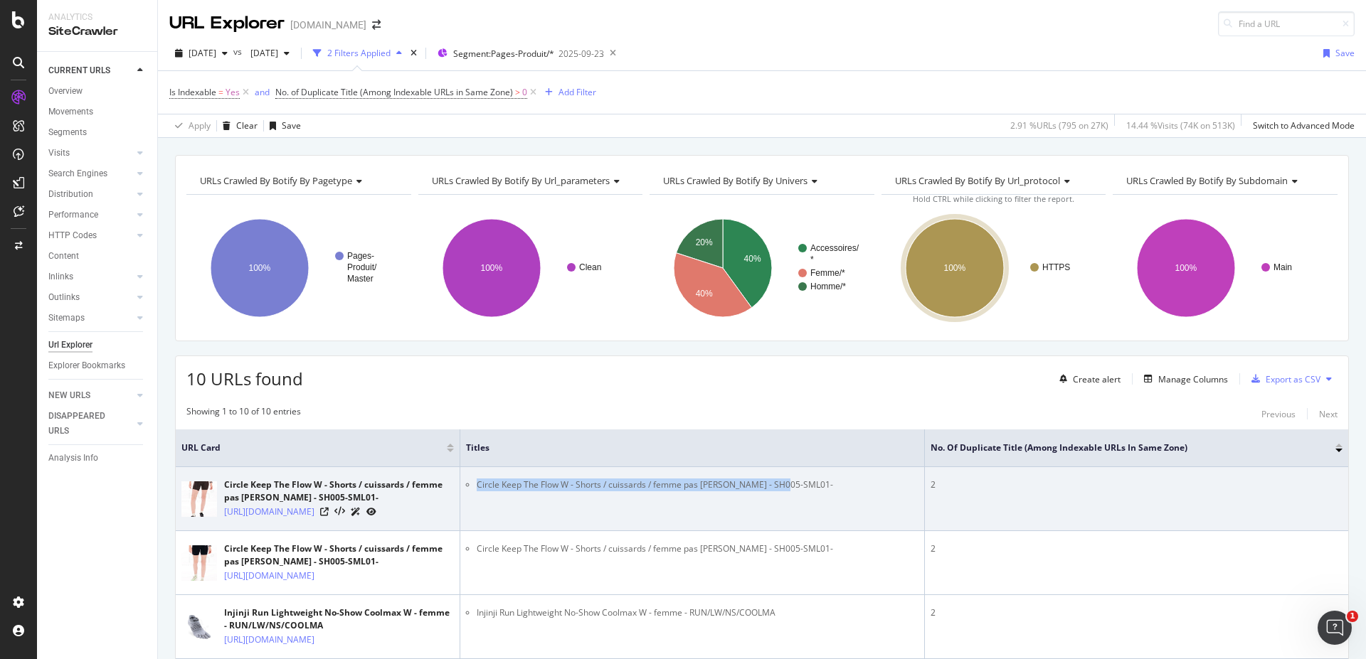
drag, startPoint x: 815, startPoint y: 489, endPoint x: 464, endPoint y: 477, distance: 351.6
click at [463, 477] on td "Circle Keep The Flow W - Shorts / cuissards / femme pas [PERSON_NAME] - SH005-S…" at bounding box center [692, 499] width 465 height 64
copy li "Circle Keep The Flow W - Shorts / cuissards / femme pas [PERSON_NAME] - SH005-S…"
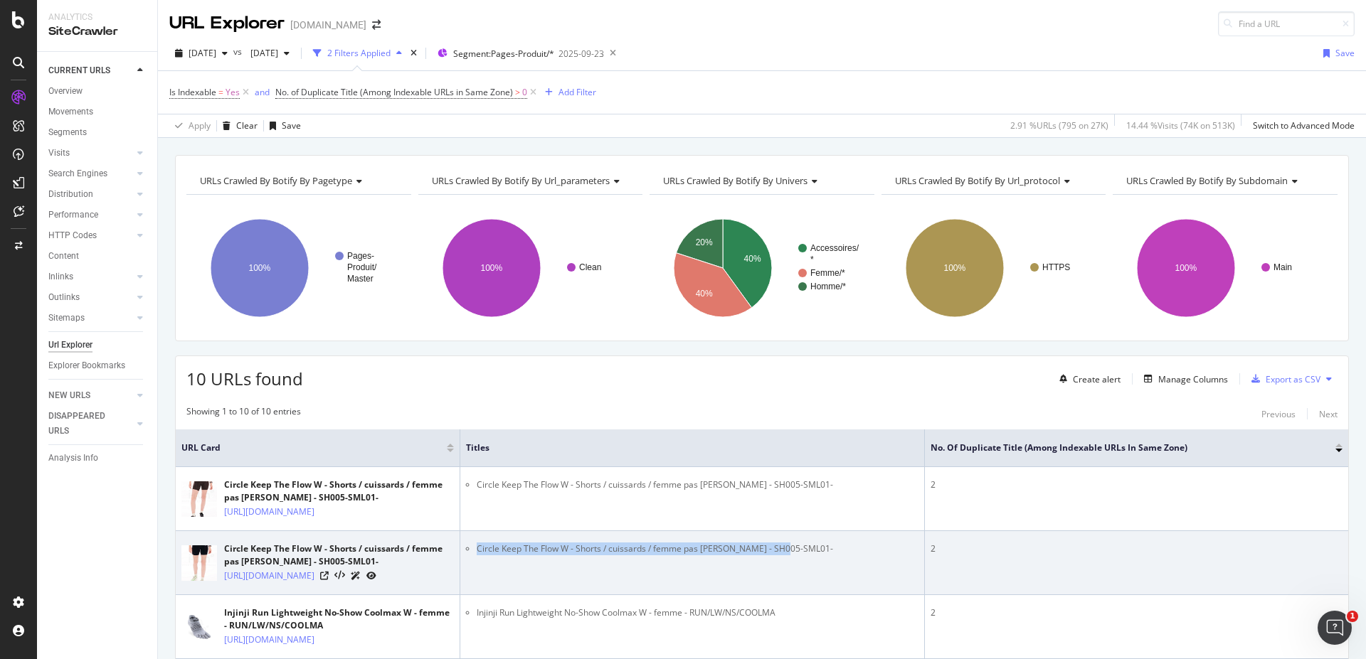
drag, startPoint x: 805, startPoint y: 596, endPoint x: 465, endPoint y: 593, distance: 340.1
click at [465, 593] on td "Circle Keep The Flow W - Shorts / cuissards / femme pas [PERSON_NAME] - SH005-S…" at bounding box center [692, 563] width 465 height 64
copy li "Circle Keep The Flow W - Shorts / cuissards / femme pas [PERSON_NAME] - SH005-S…"
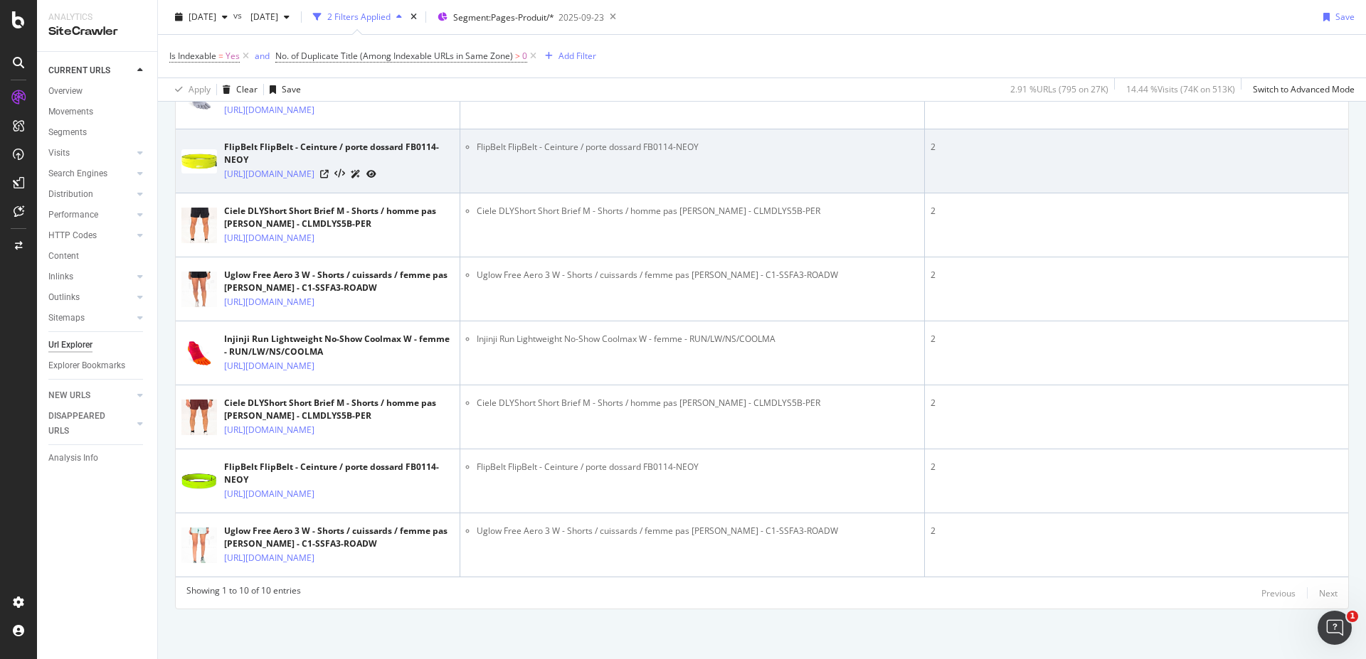
scroll to position [580, 0]
click at [314, 181] on link "[URL][DOMAIN_NAME]" at bounding box center [269, 174] width 90 height 14
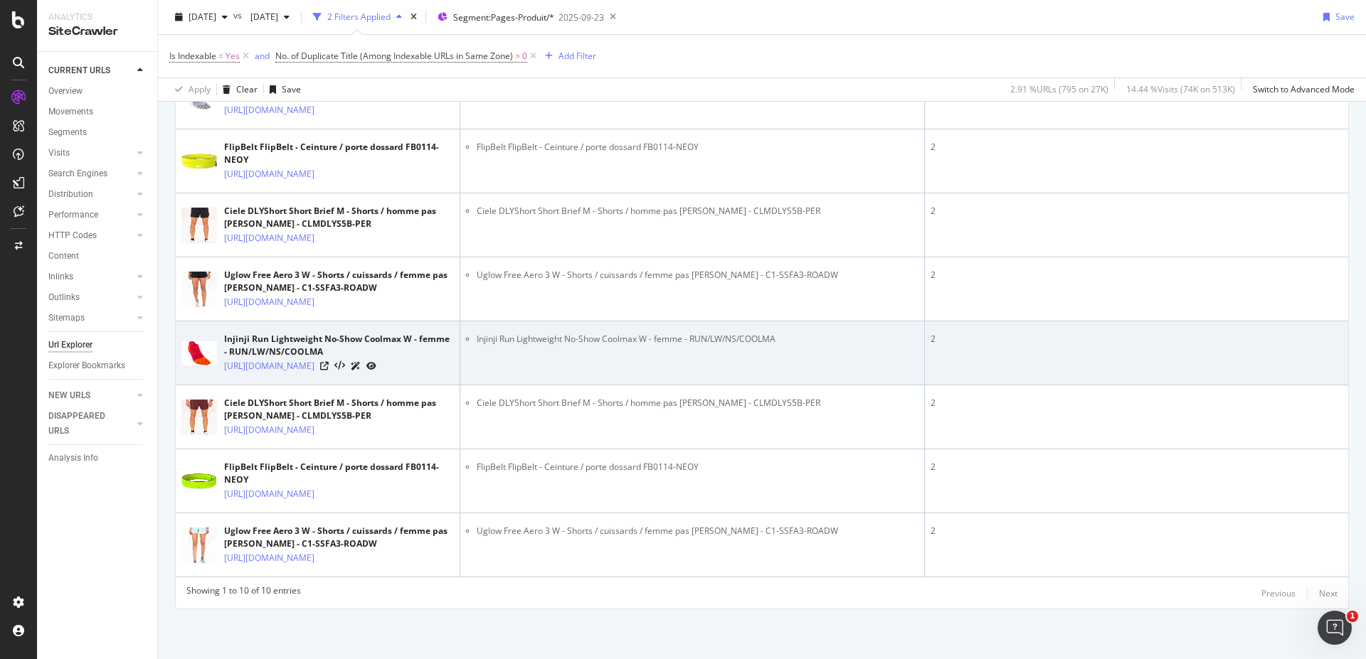
click at [331, 359] on div "Injinji Run Lightweight No-Show Coolmax W - femme - RUN/LW/NS/COOLMA" at bounding box center [339, 346] width 230 height 26
click at [329, 371] on icon at bounding box center [324, 366] width 9 height 9
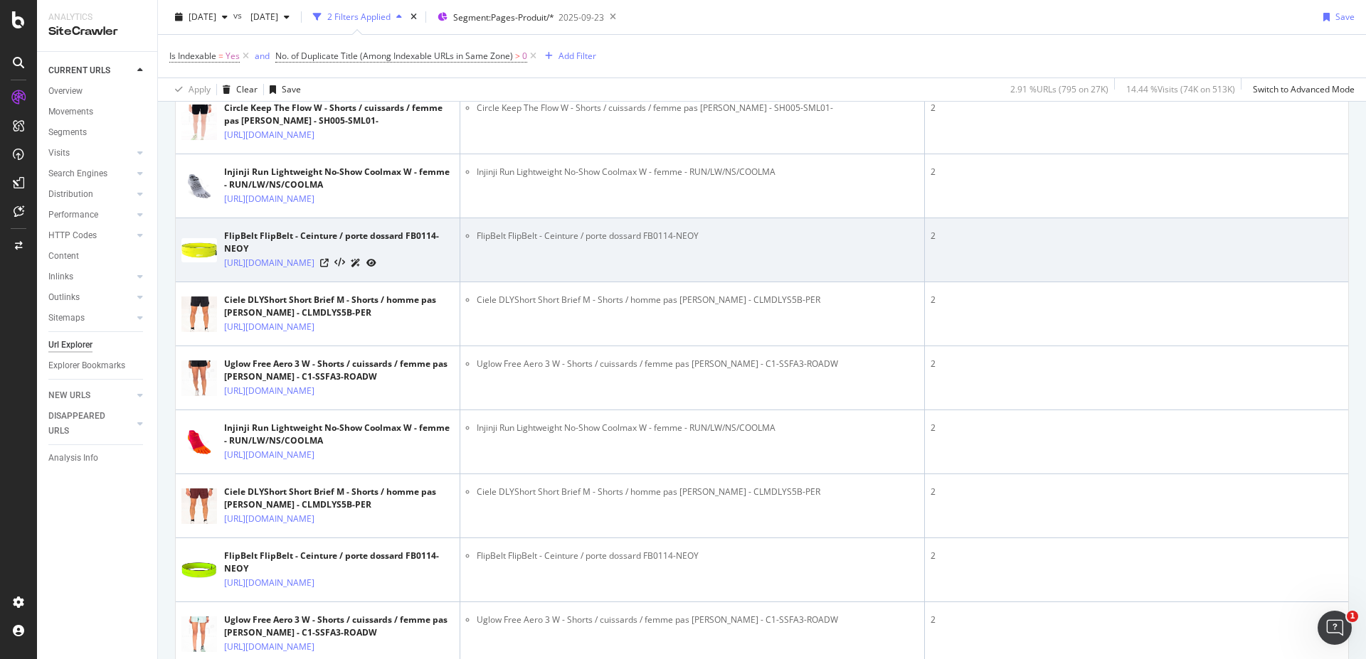
scroll to position [409, 0]
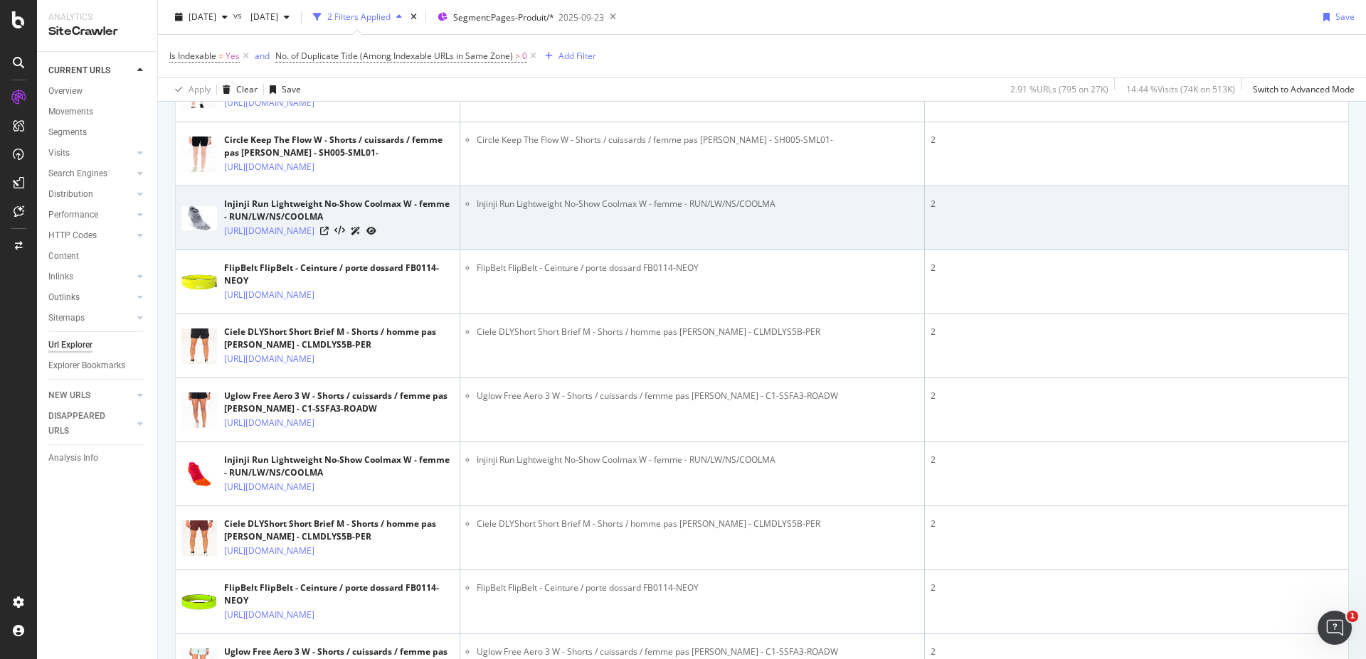
click at [398, 238] on div "[URL][DOMAIN_NAME]" at bounding box center [339, 230] width 230 height 15
click at [329, 235] on icon at bounding box center [324, 231] width 9 height 9
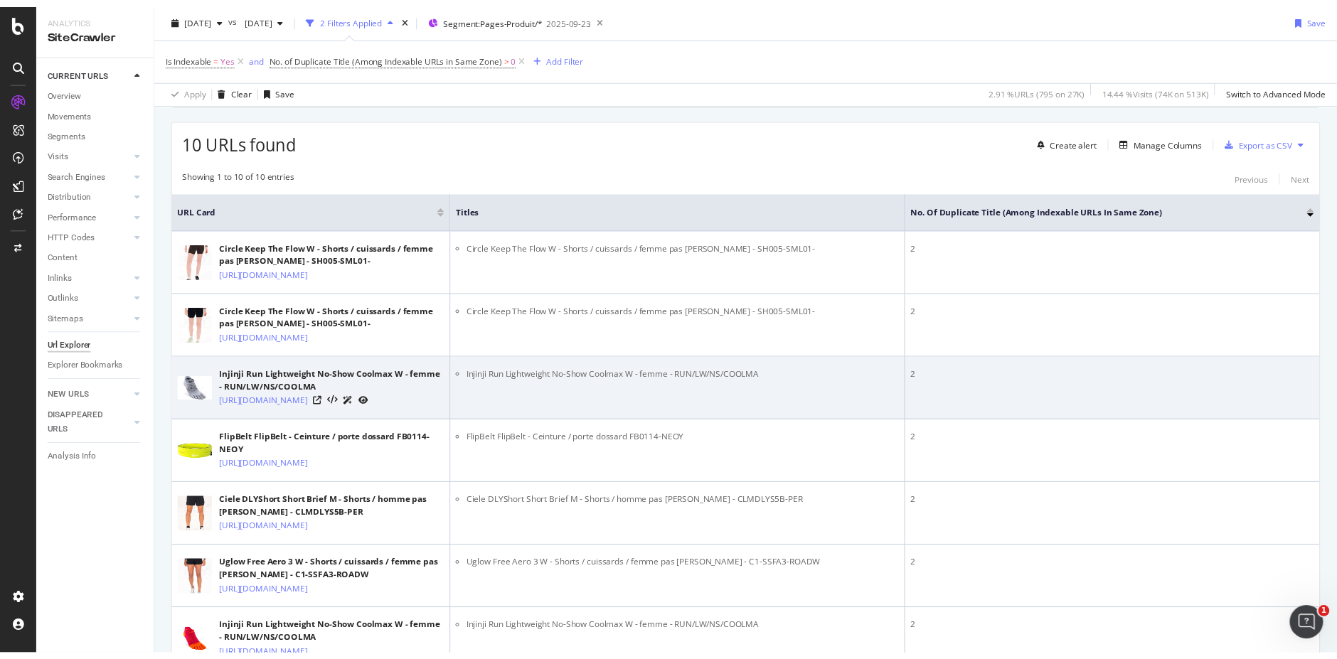
scroll to position [494, 0]
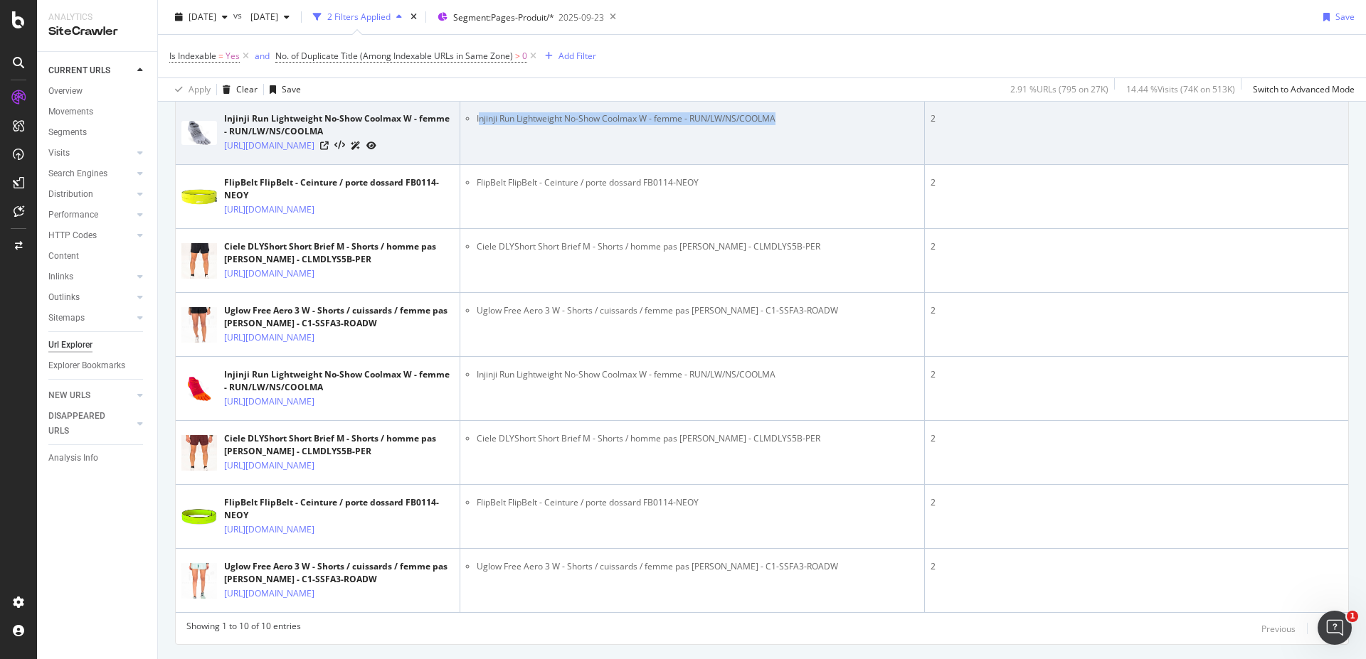
drag, startPoint x: 823, startPoint y: 203, endPoint x: 478, endPoint y: 201, distance: 345.0
click at [478, 125] on li "Injinji Run Lightweight No-Show Coolmax W - femme - RUN/LW/NS/COOLMA" at bounding box center [698, 118] width 442 height 13
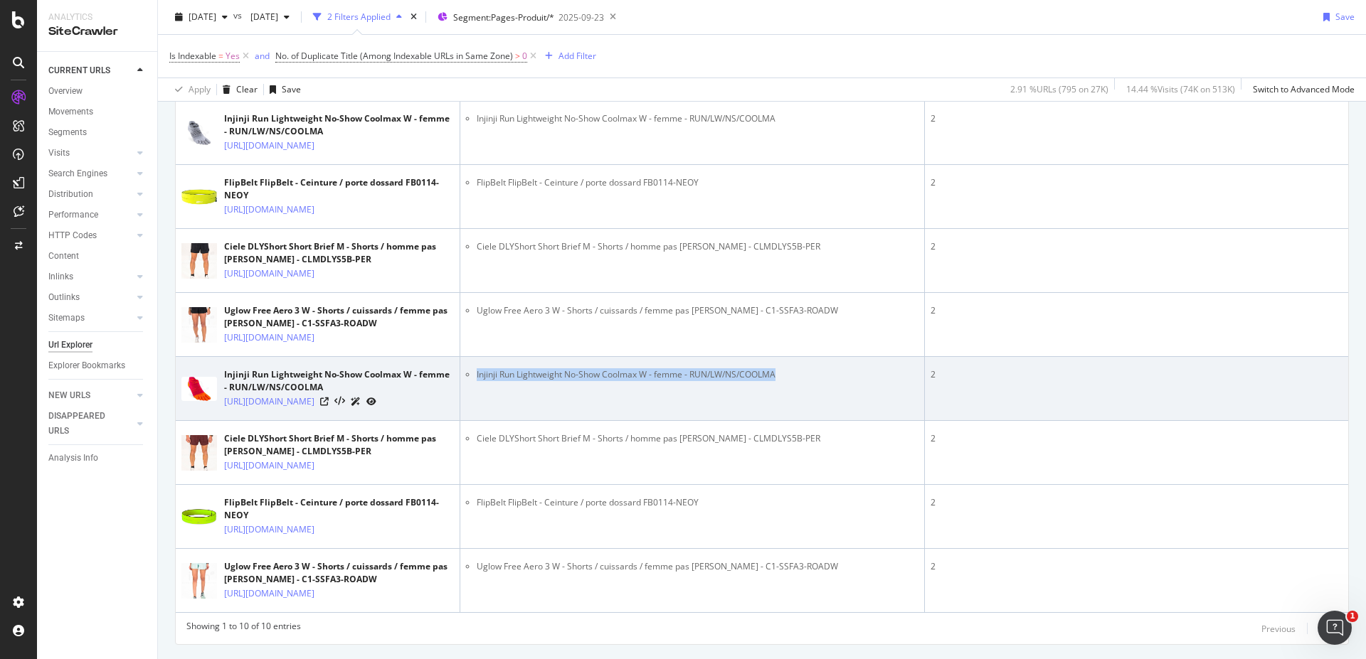
drag, startPoint x: 793, startPoint y: 613, endPoint x: 467, endPoint y: 615, distance: 325.8
click at [477, 381] on li "Injinji Run Lightweight No-Show Coolmax W - femme - RUN/LW/NS/COOLMA" at bounding box center [698, 375] width 442 height 13
copy li "Injinji Run Lightweight No-Show Coolmax W - femme - RUN/LW/NS/COOLMA"
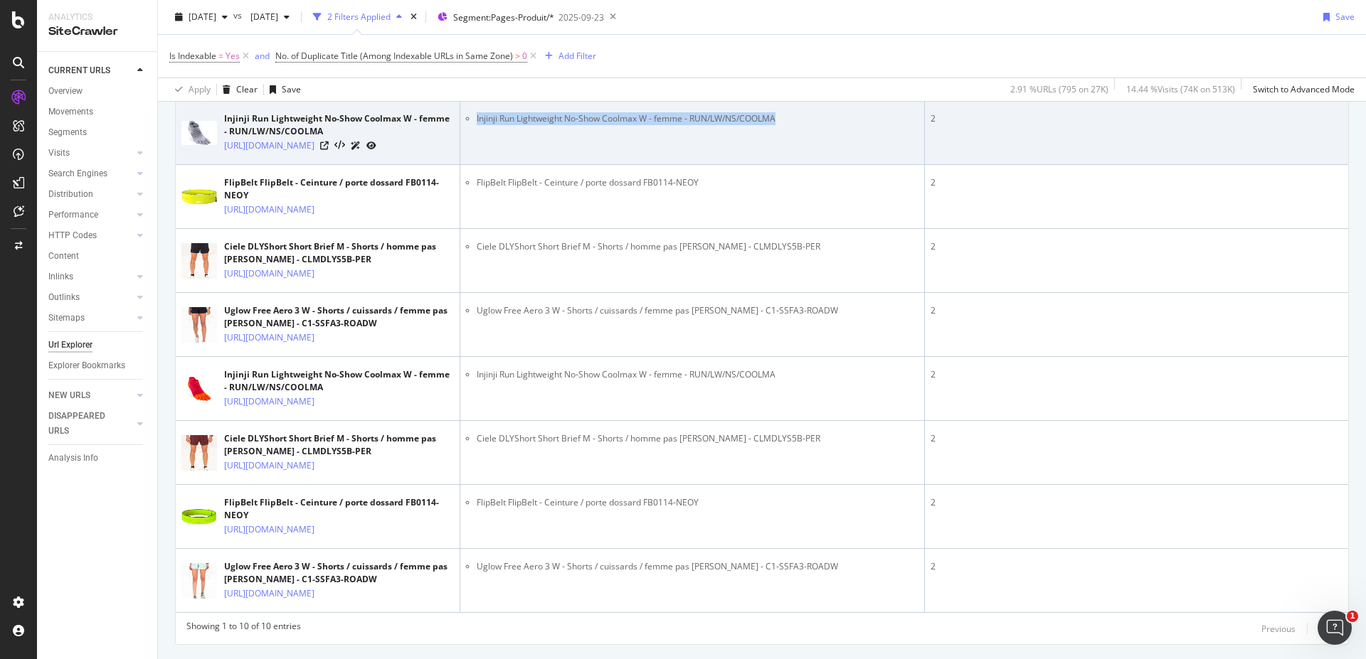
drag, startPoint x: 822, startPoint y: 201, endPoint x: 467, endPoint y: 208, distance: 355.1
click at [477, 125] on li "Injinji Run Lightweight No-Show Coolmax W - femme - RUN/LW/NS/COOLMA" at bounding box center [698, 118] width 442 height 13
copy li "Injinji Run Lightweight No-Show Coolmax W - femme - RUN/LW/NS/COOLMA"
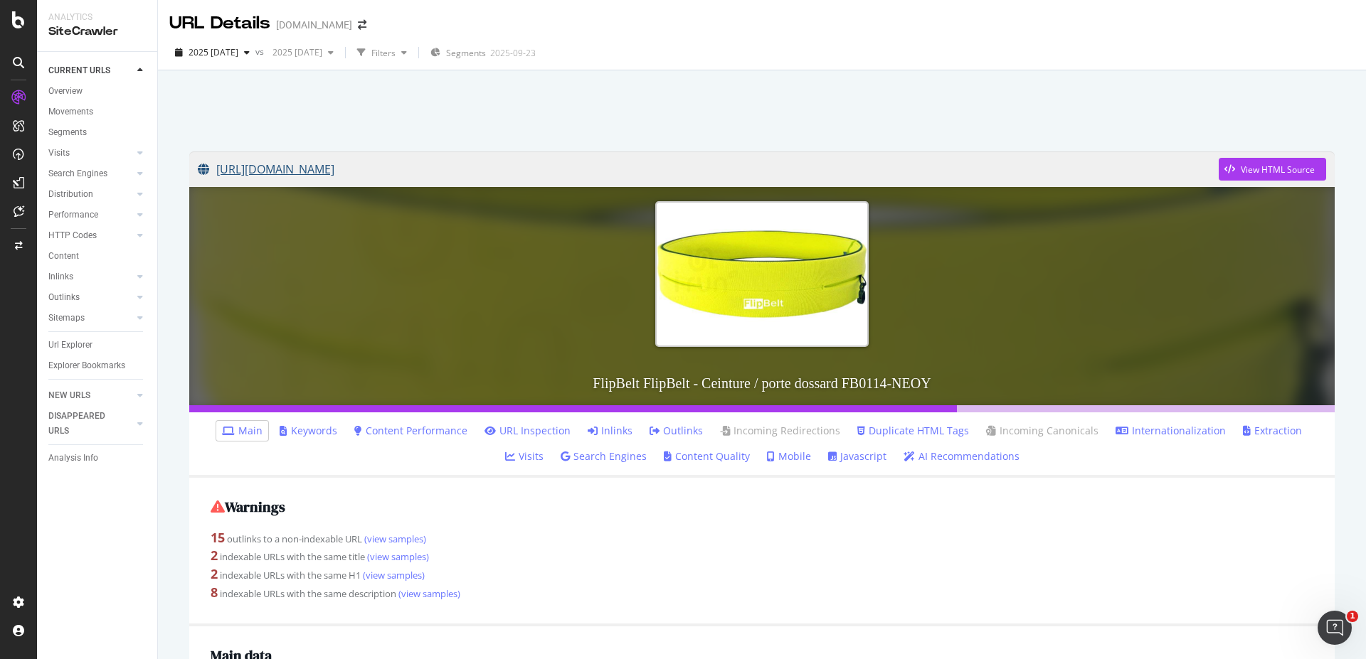
click at [525, 159] on link "[URL][DOMAIN_NAME]" at bounding box center [708, 170] width 1021 height 36
